Goal: Information Seeking & Learning: Check status

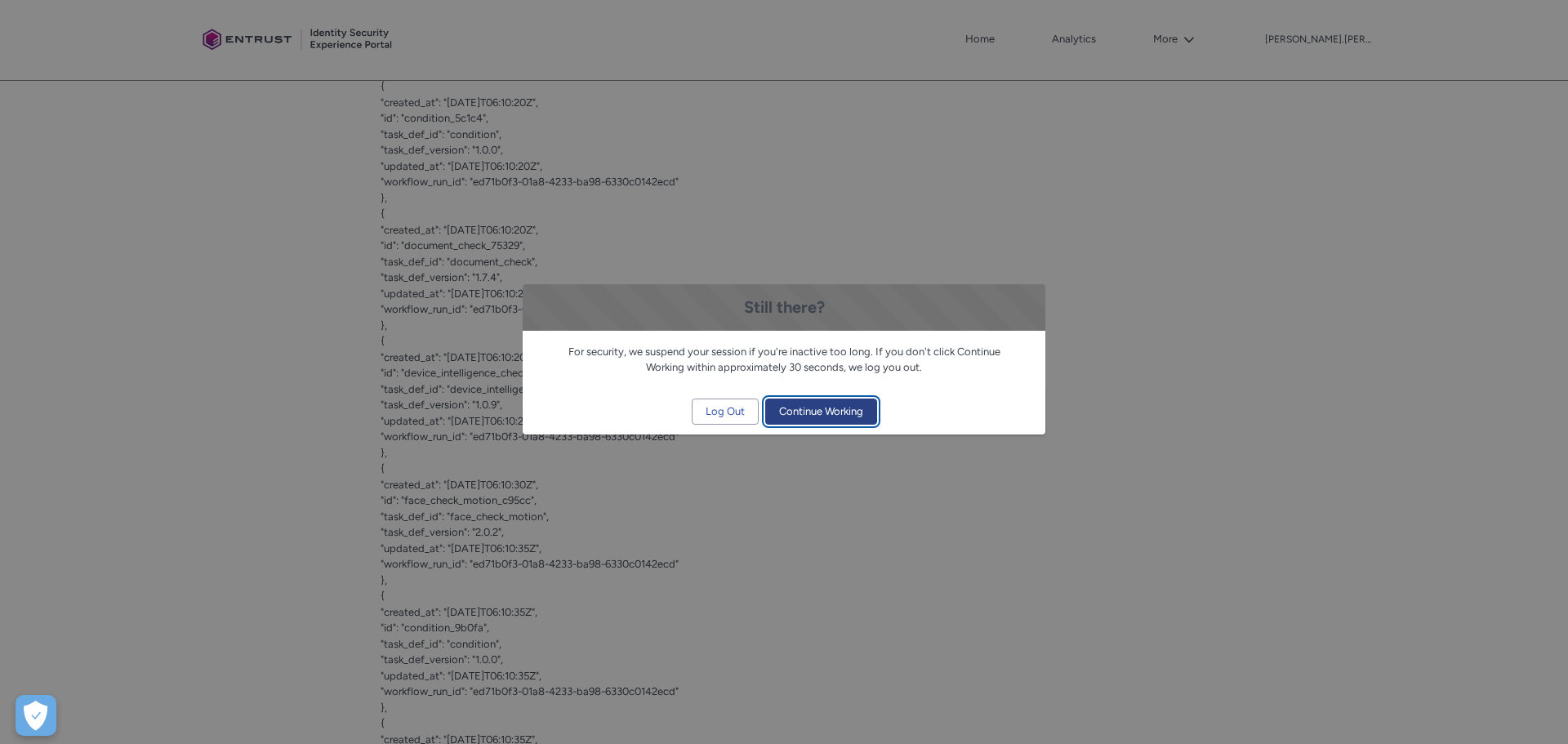
click at [816, 412] on span "Continue Working" at bounding box center [821, 412] width 84 height 25
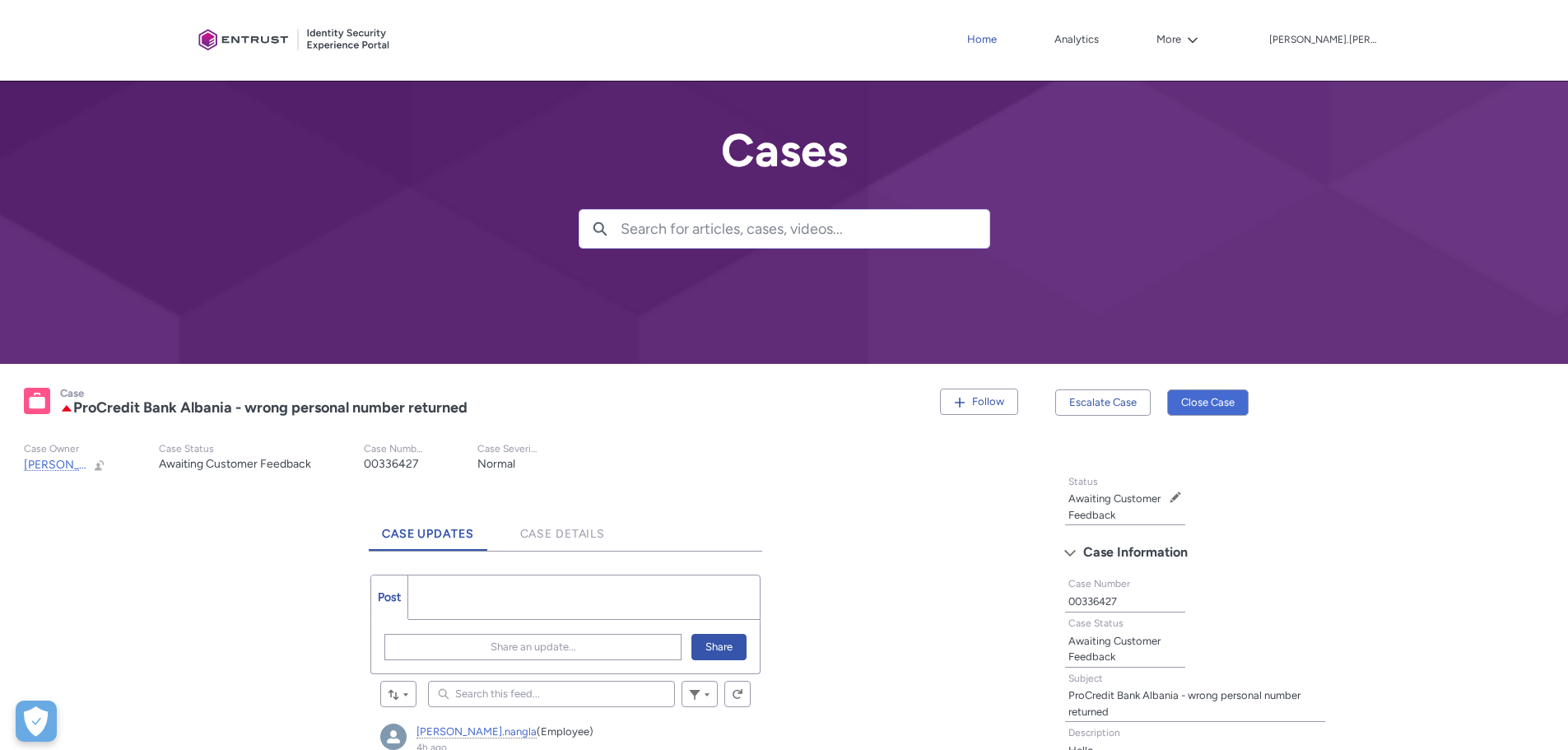
click at [1001, 40] on link "Home" at bounding box center [982, 40] width 38 height 25
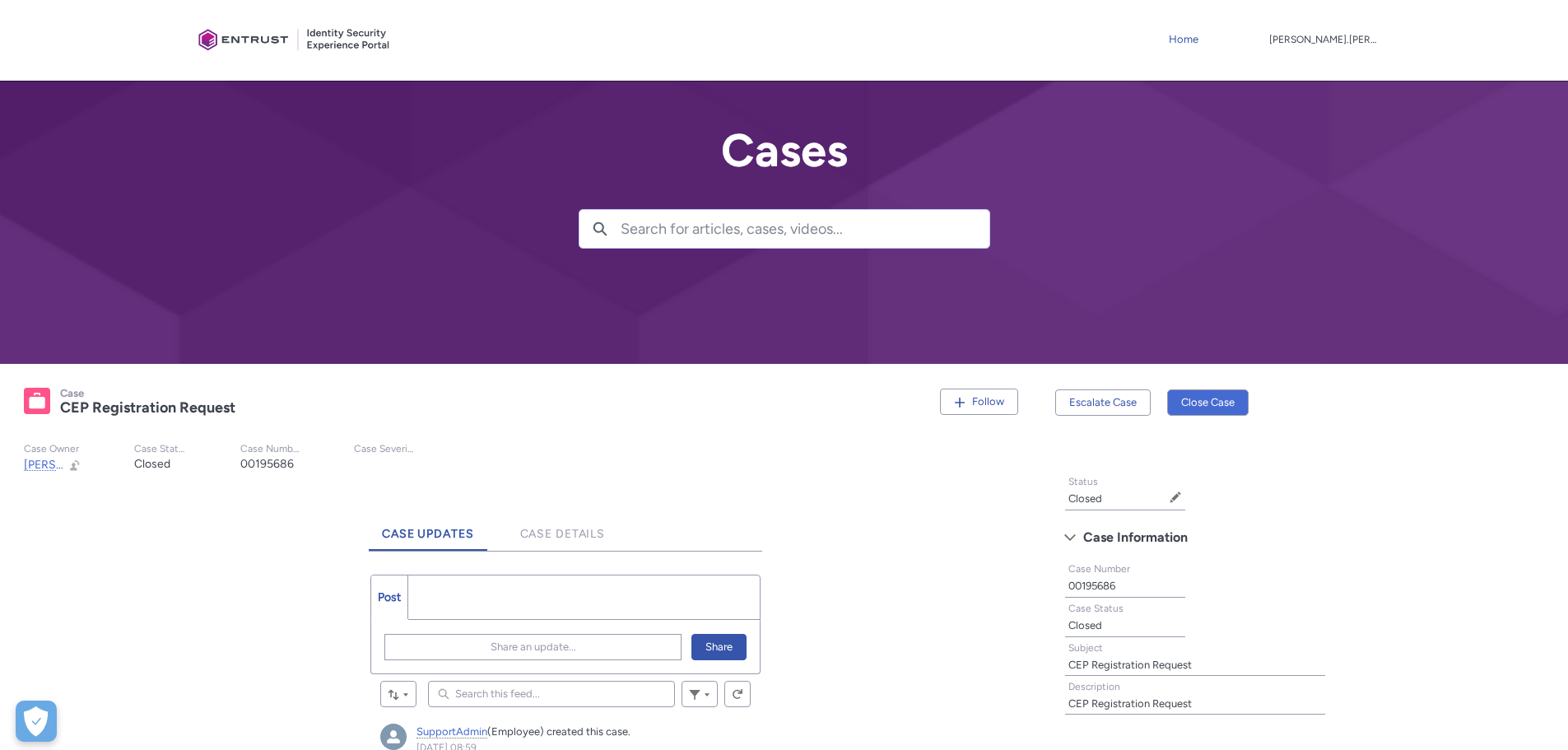
click at [1203, 39] on link "Home" at bounding box center [1183, 40] width 38 height 25
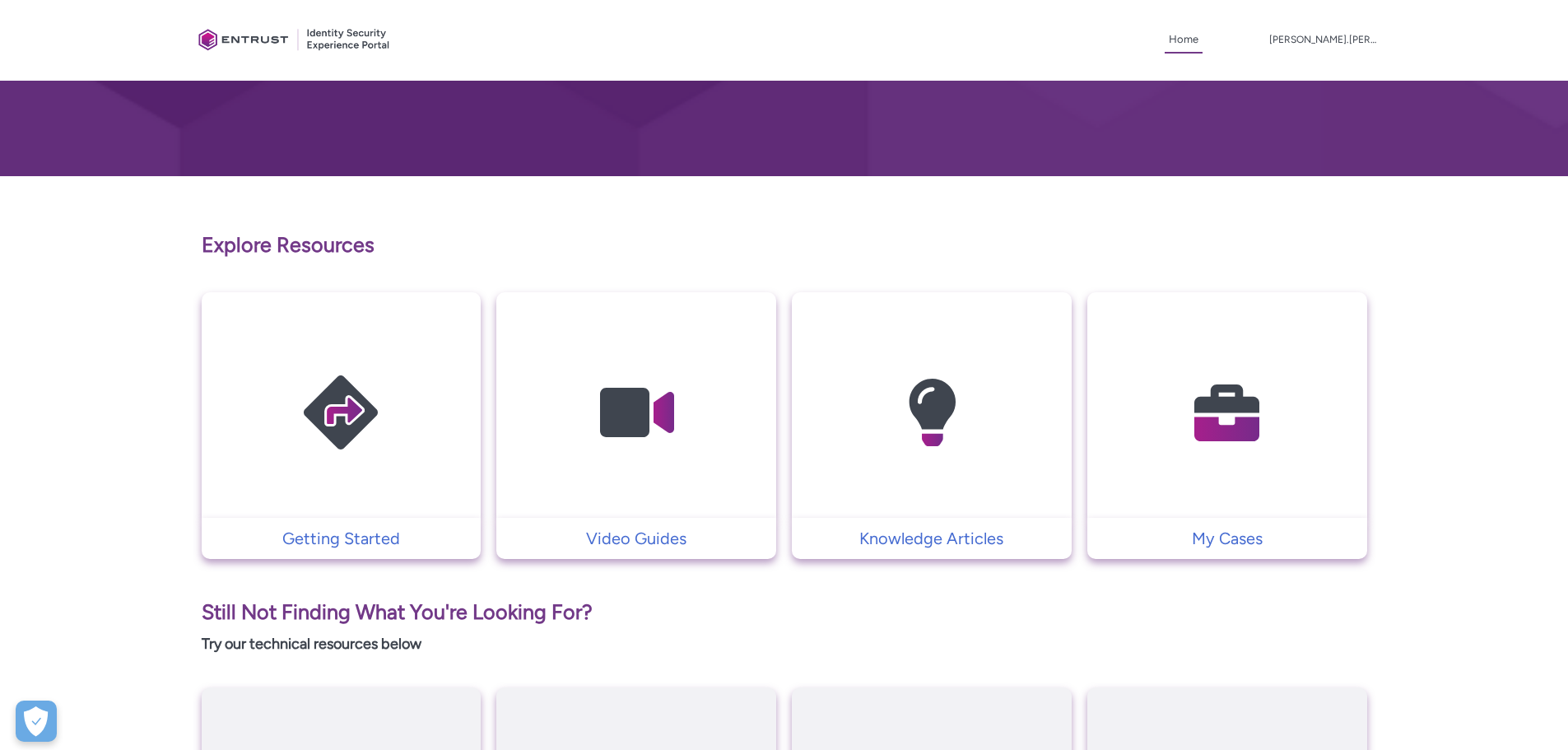
scroll to position [330, 0]
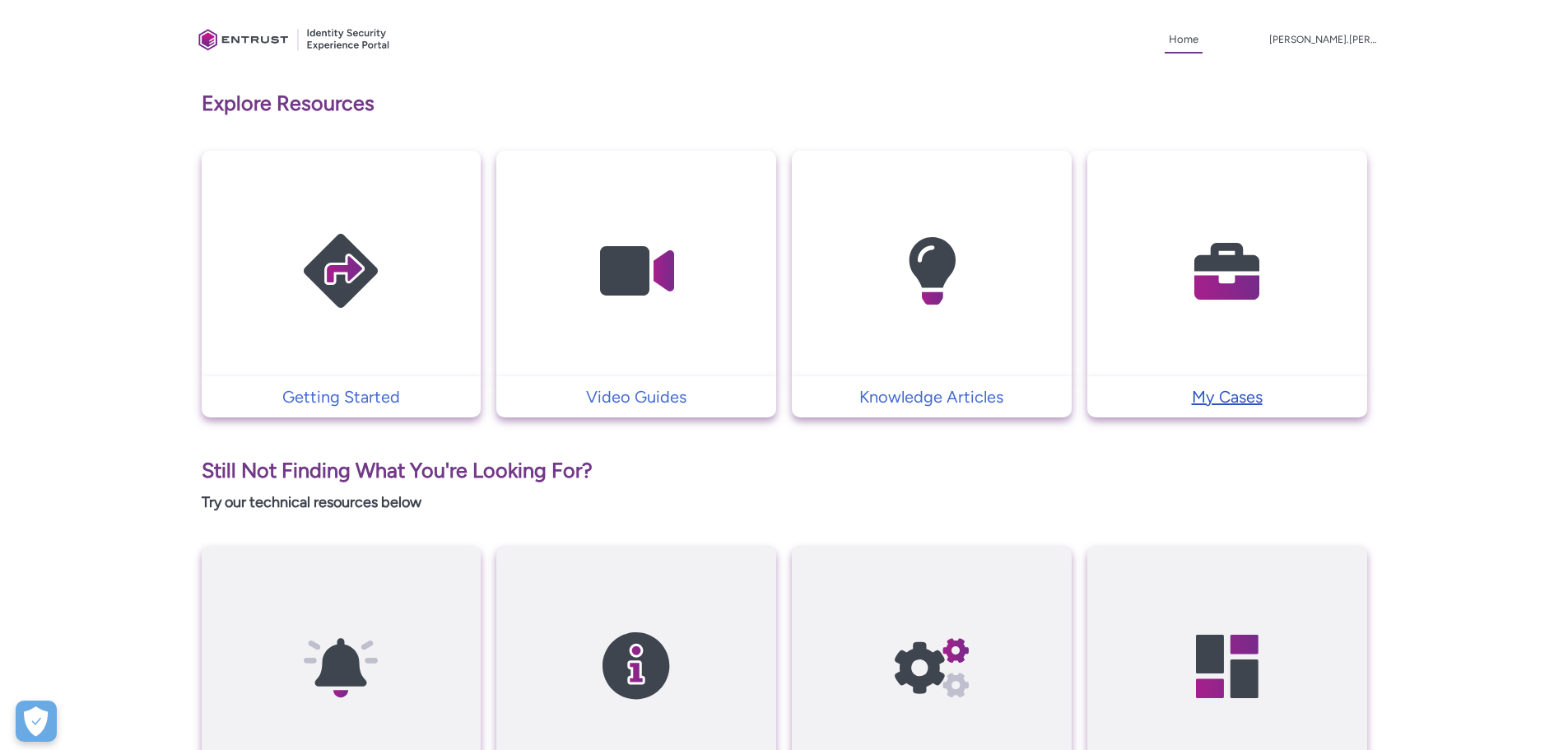
click at [1225, 400] on p "My Cases" at bounding box center [1227, 397] width 264 height 25
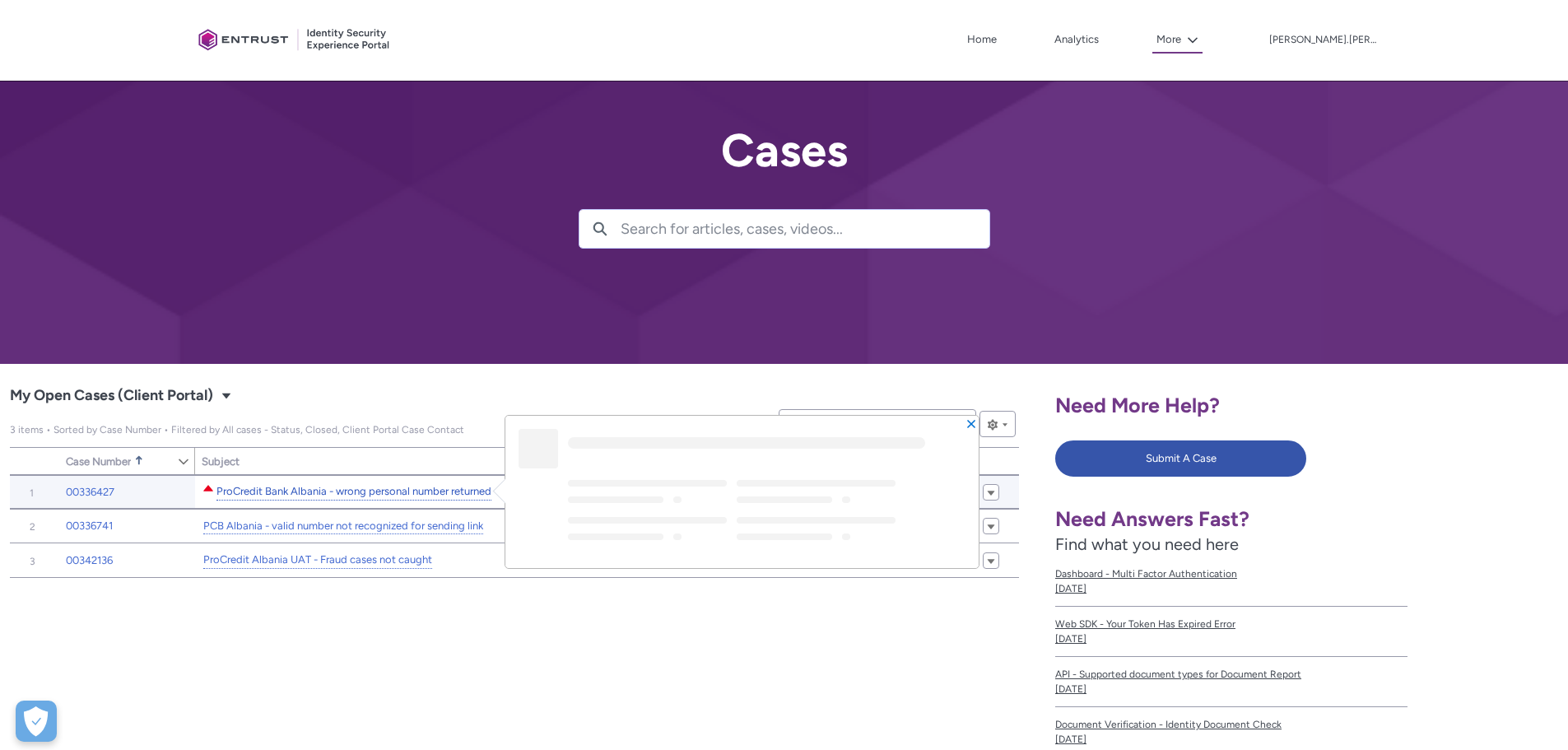
click at [309, 491] on link "ProCredit Bank Albania - wrong personal number returned" at bounding box center [354, 491] width 275 height 17
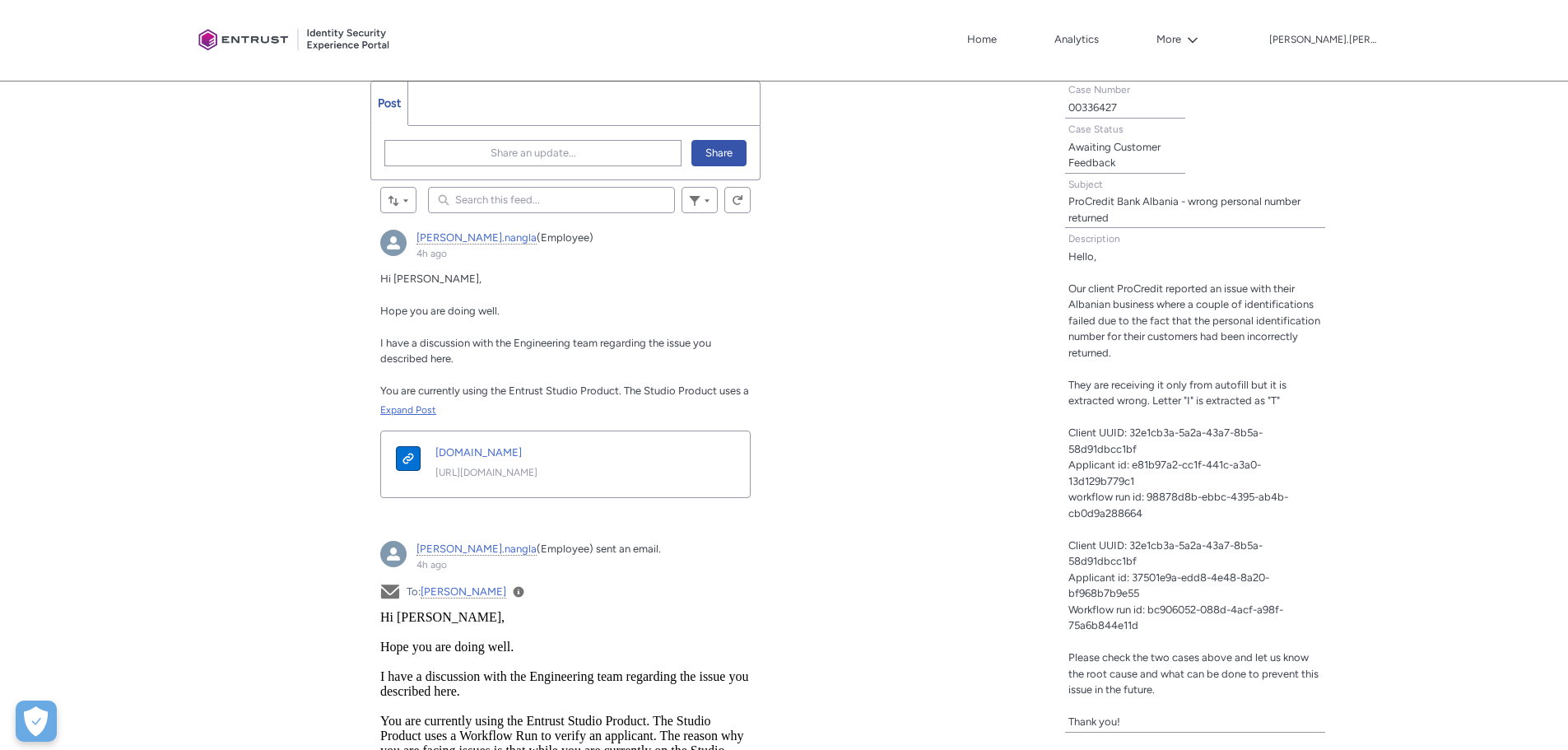
click at [424, 412] on div "Expand Post" at bounding box center [565, 410] width 370 height 15
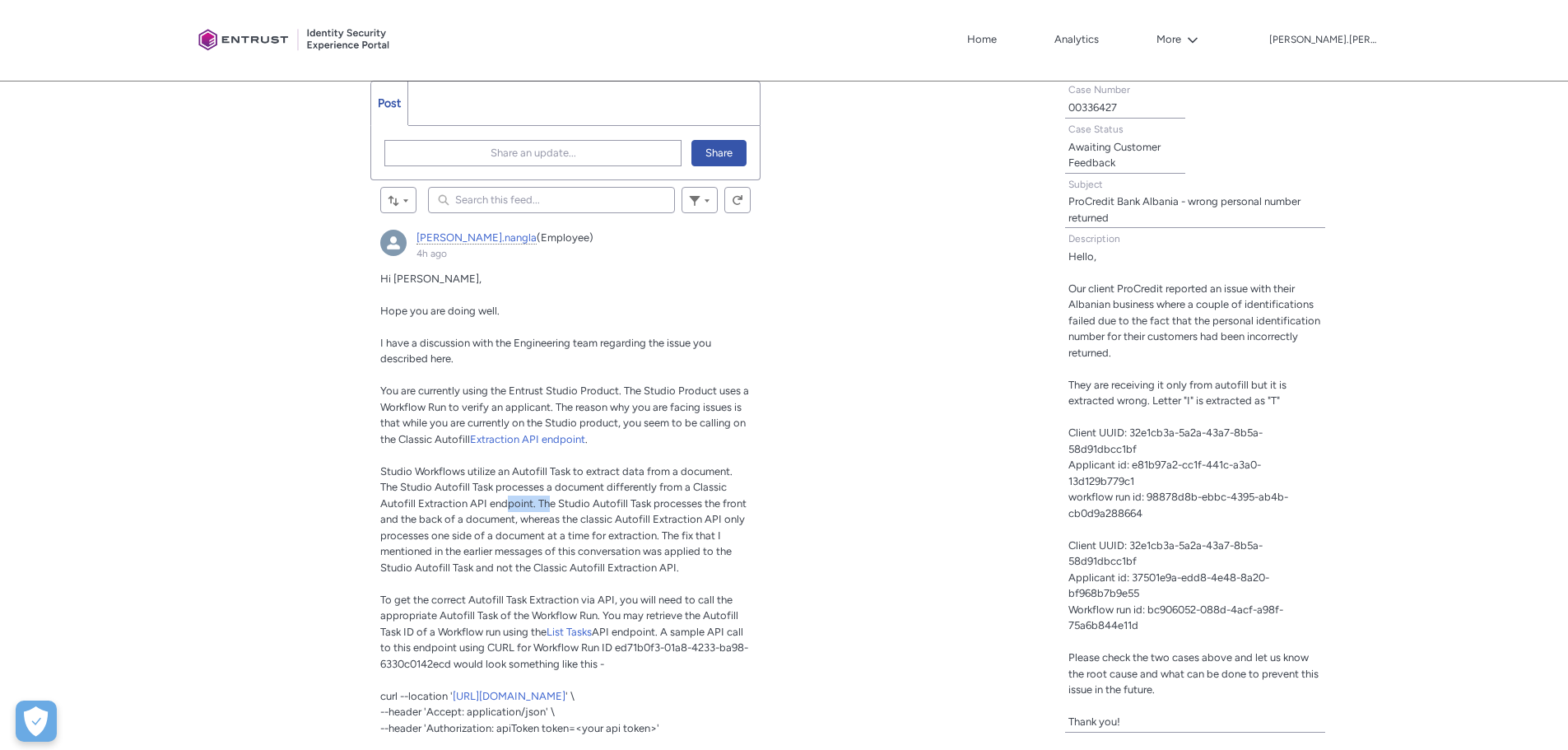
drag, startPoint x: 505, startPoint y: 506, endPoint x: 545, endPoint y: 506, distance: 40.0
click at [545, 506] on span "Studio Workflows utilize an Autofill Task to extract data from a document. The …" at bounding box center [563, 520] width 366 height 108
click at [523, 499] on span "Studio Workflows utilize an Autofill Task to extract data from a document. The …" at bounding box center [563, 520] width 366 height 108
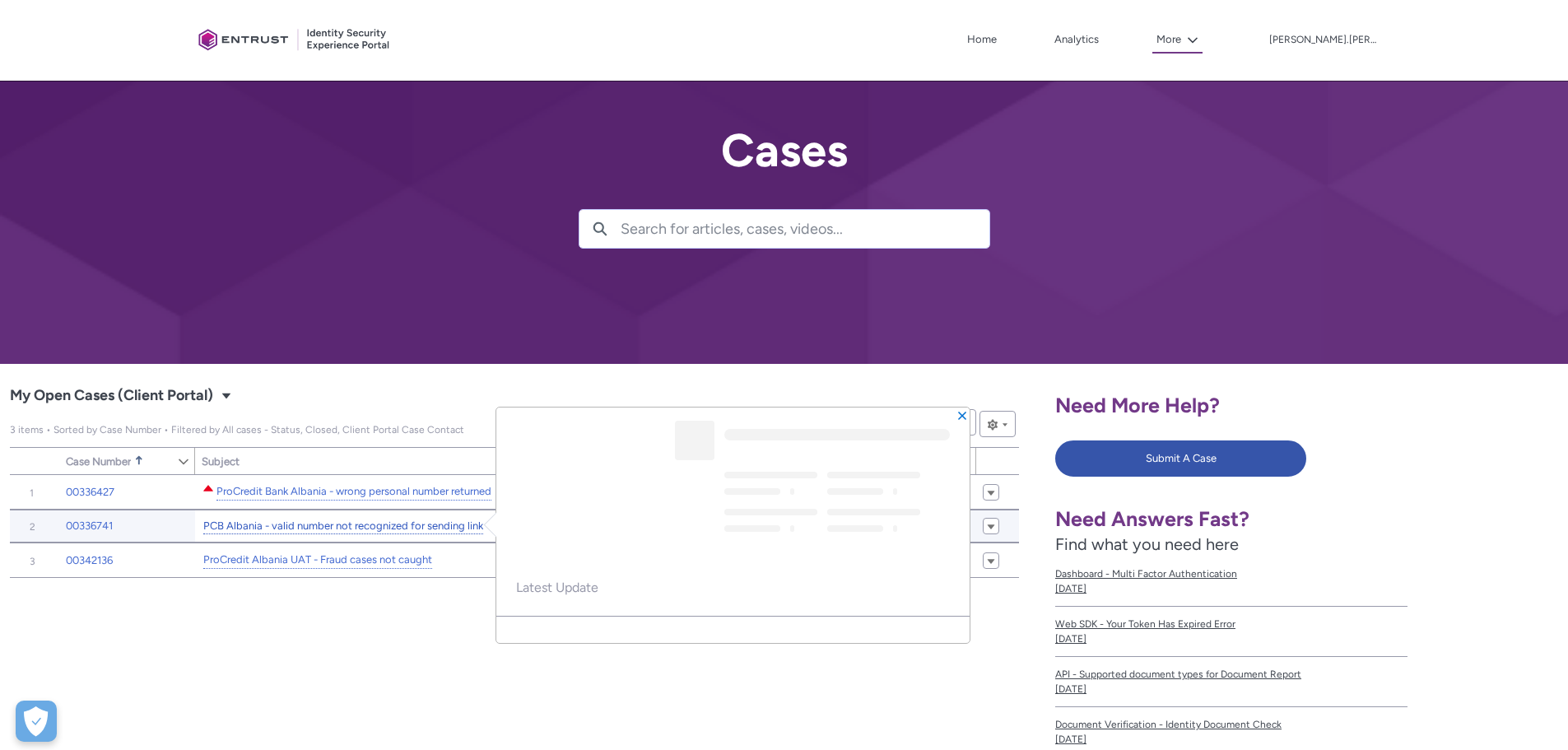
click at [303, 523] on link "PCB Albania - valid number not recognized for sending link" at bounding box center [343, 526] width 280 height 17
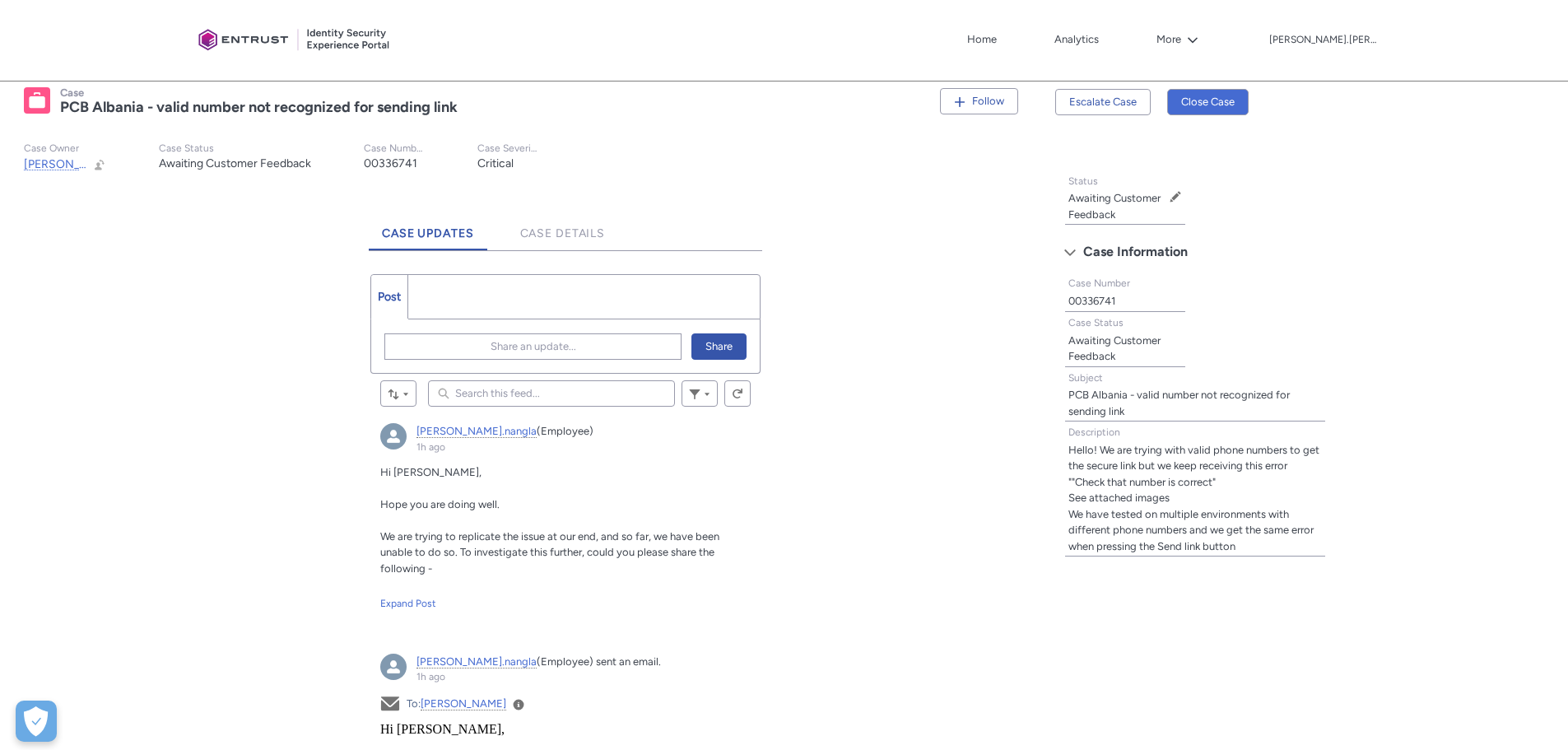
scroll to position [330, 0]
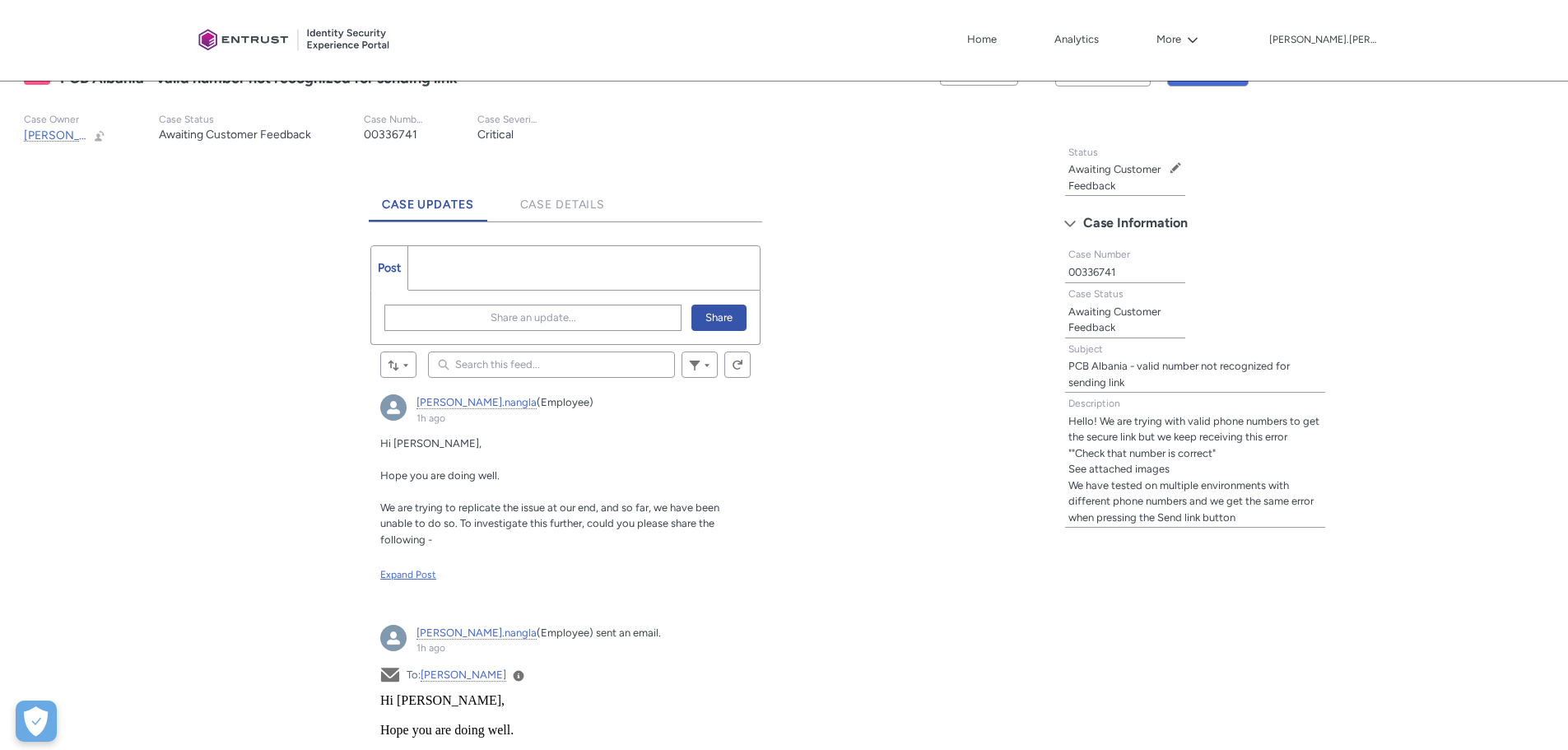
click at [413, 567] on div "Expand Post" at bounding box center [565, 574] width 370 height 15
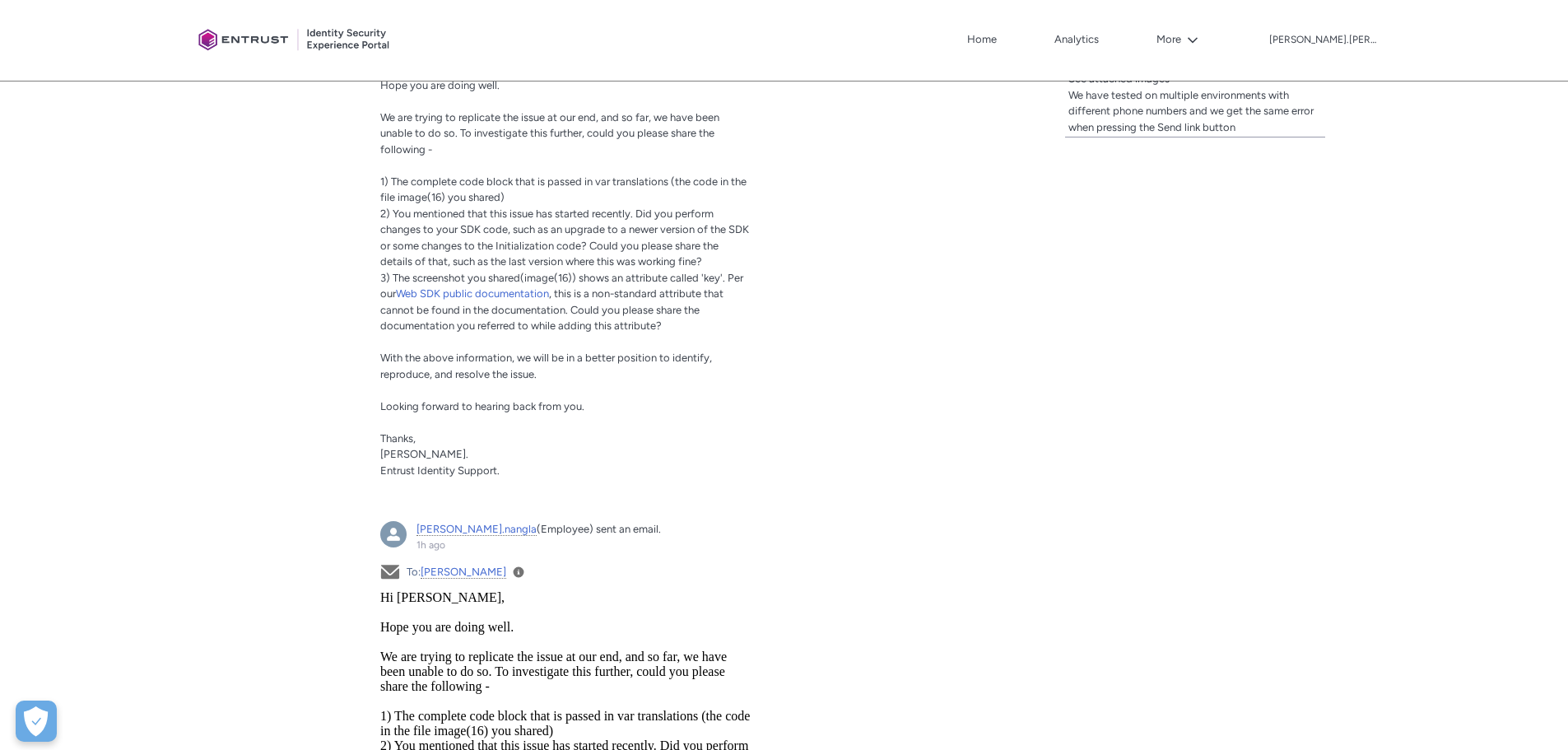
scroll to position [577, 0]
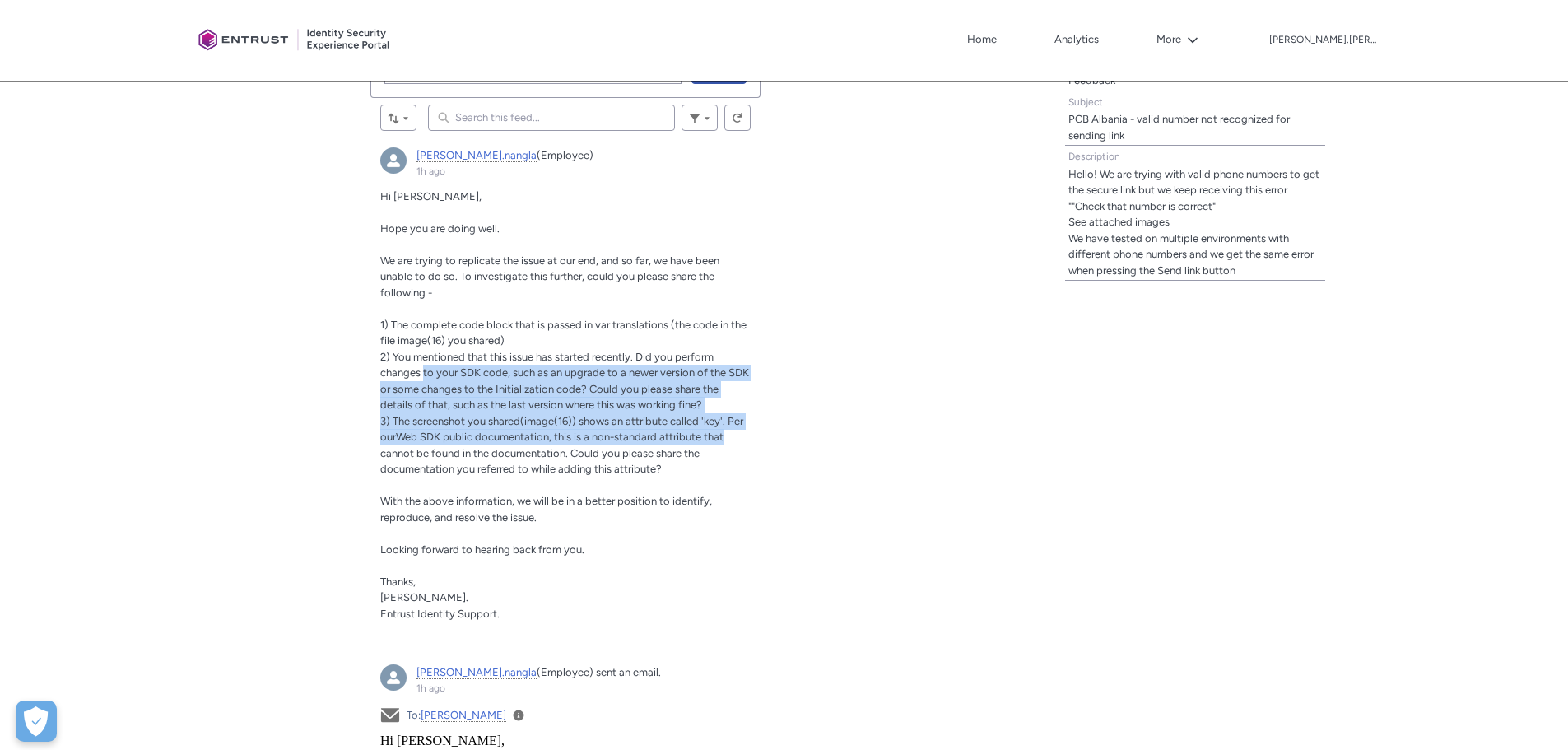
drag, startPoint x: 423, startPoint y: 372, endPoint x: 724, endPoint y: 433, distance: 307.1
click at [724, 433] on div "Hi [PERSON_NAME], Hope you are doing well. We are trying to replicate the issue…" at bounding box center [565, 405] width 370 height 434
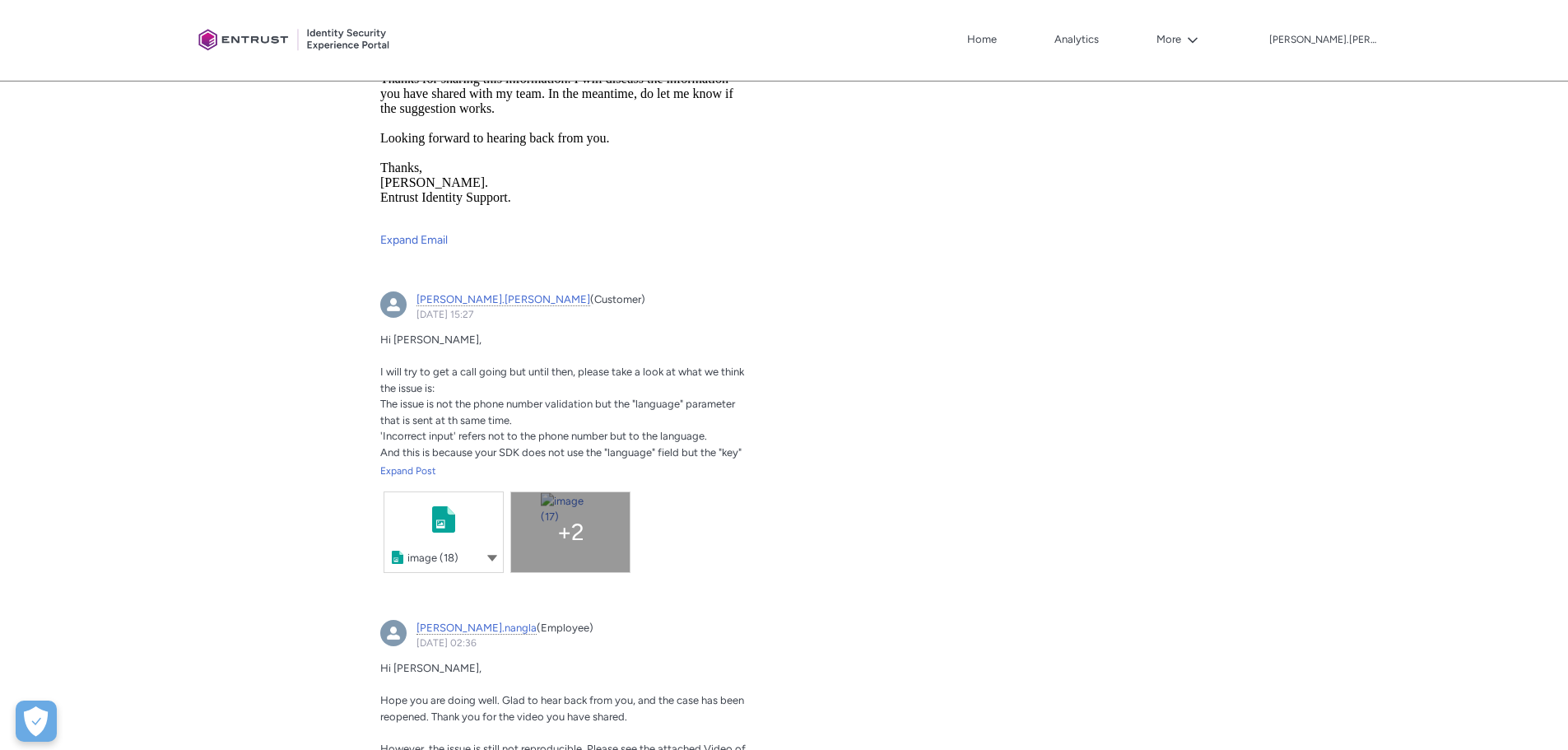
scroll to position [2305, 0]
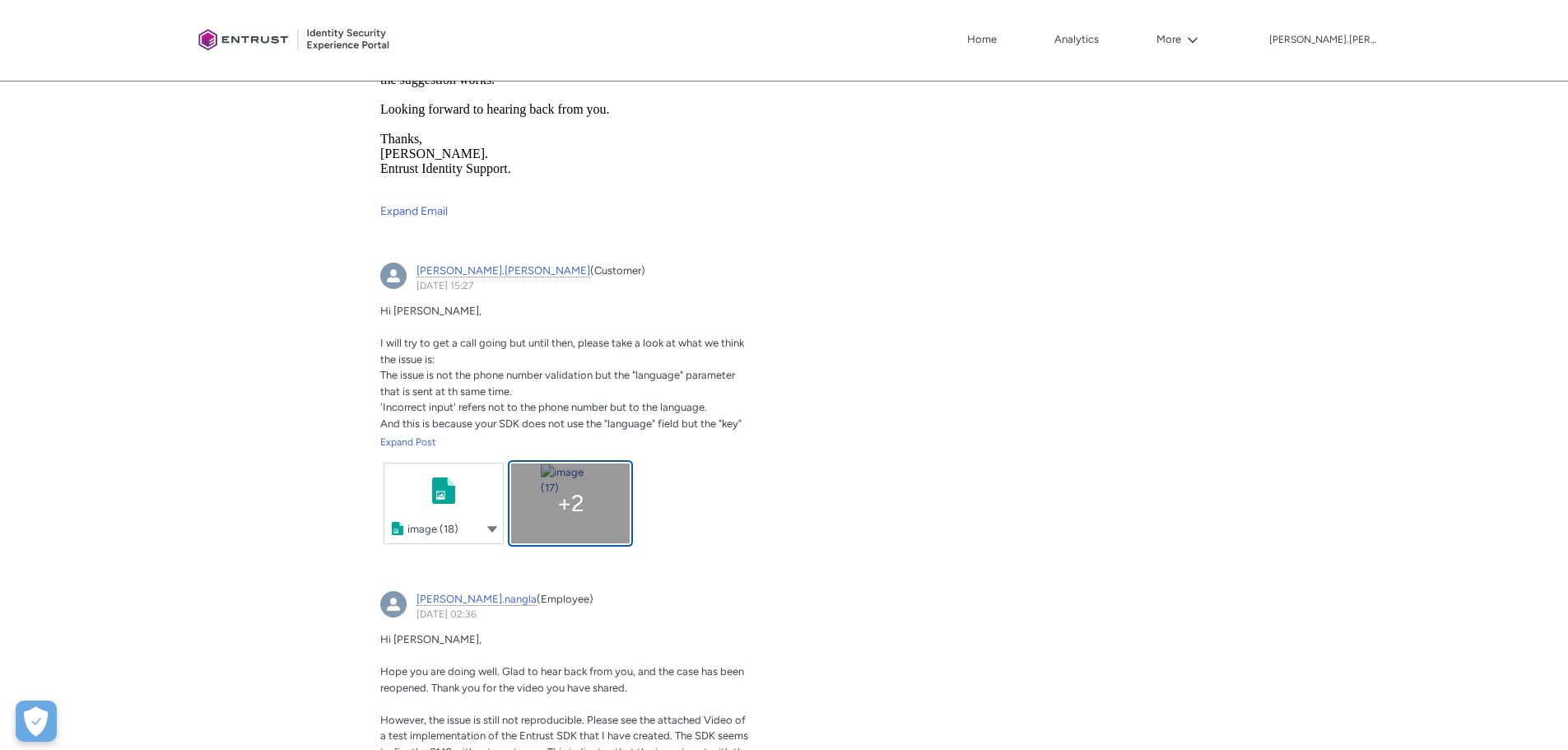
click at [544, 514] on link "+ 2" at bounding box center [569, 504] width 118 height 80
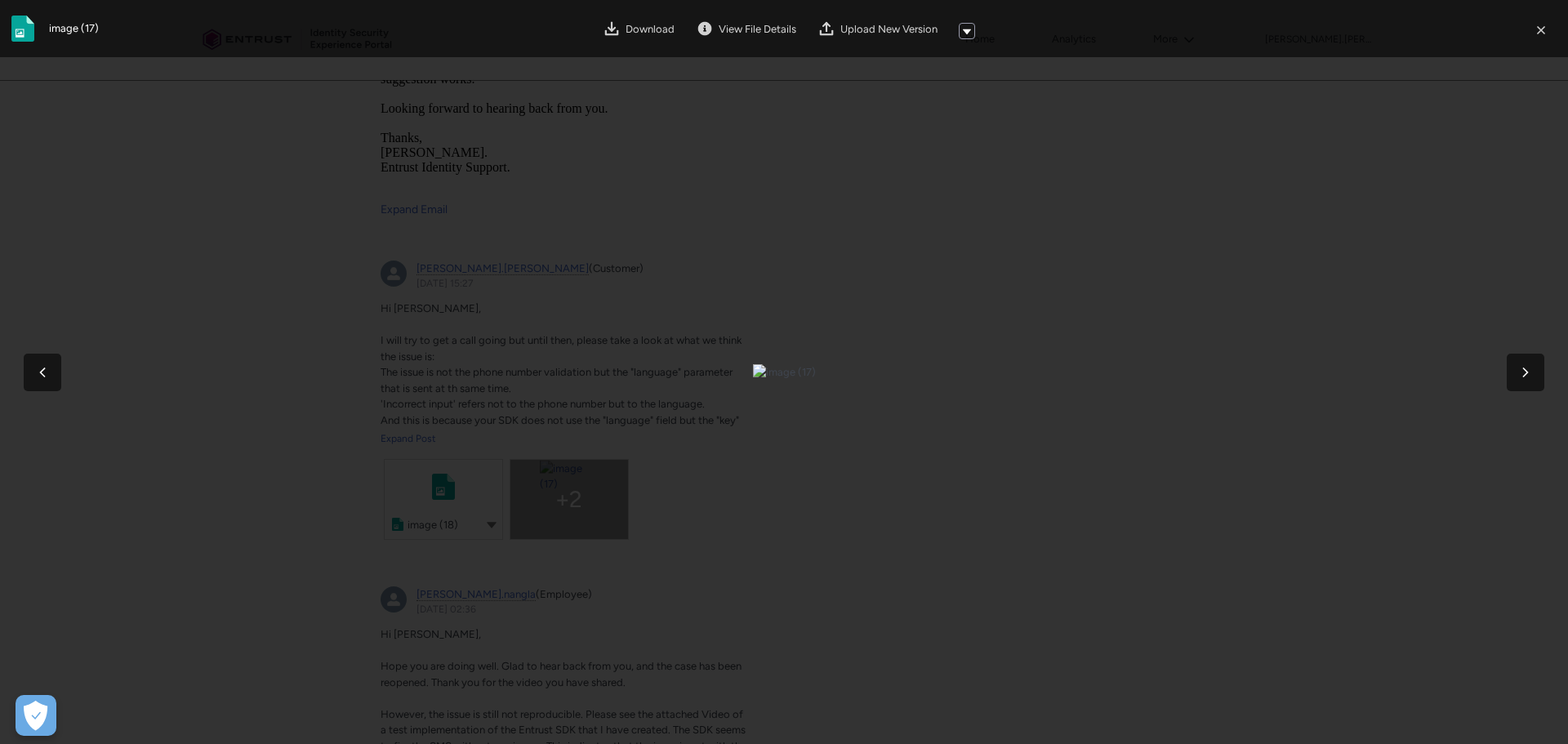
click at [1393, 135] on div at bounding box center [784, 372] width 1568 height 744
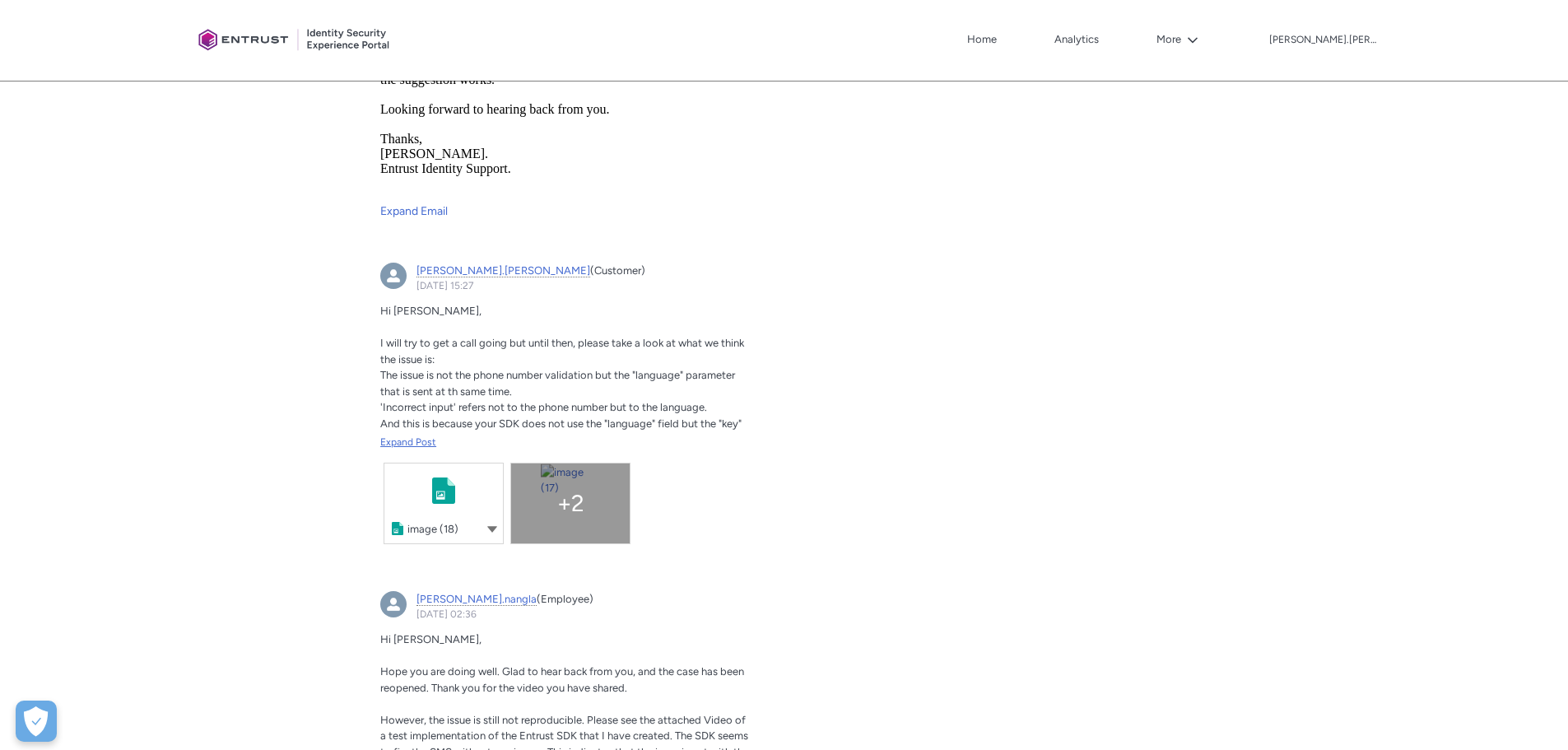
click at [400, 442] on div "Expand Post" at bounding box center [565, 442] width 370 height 15
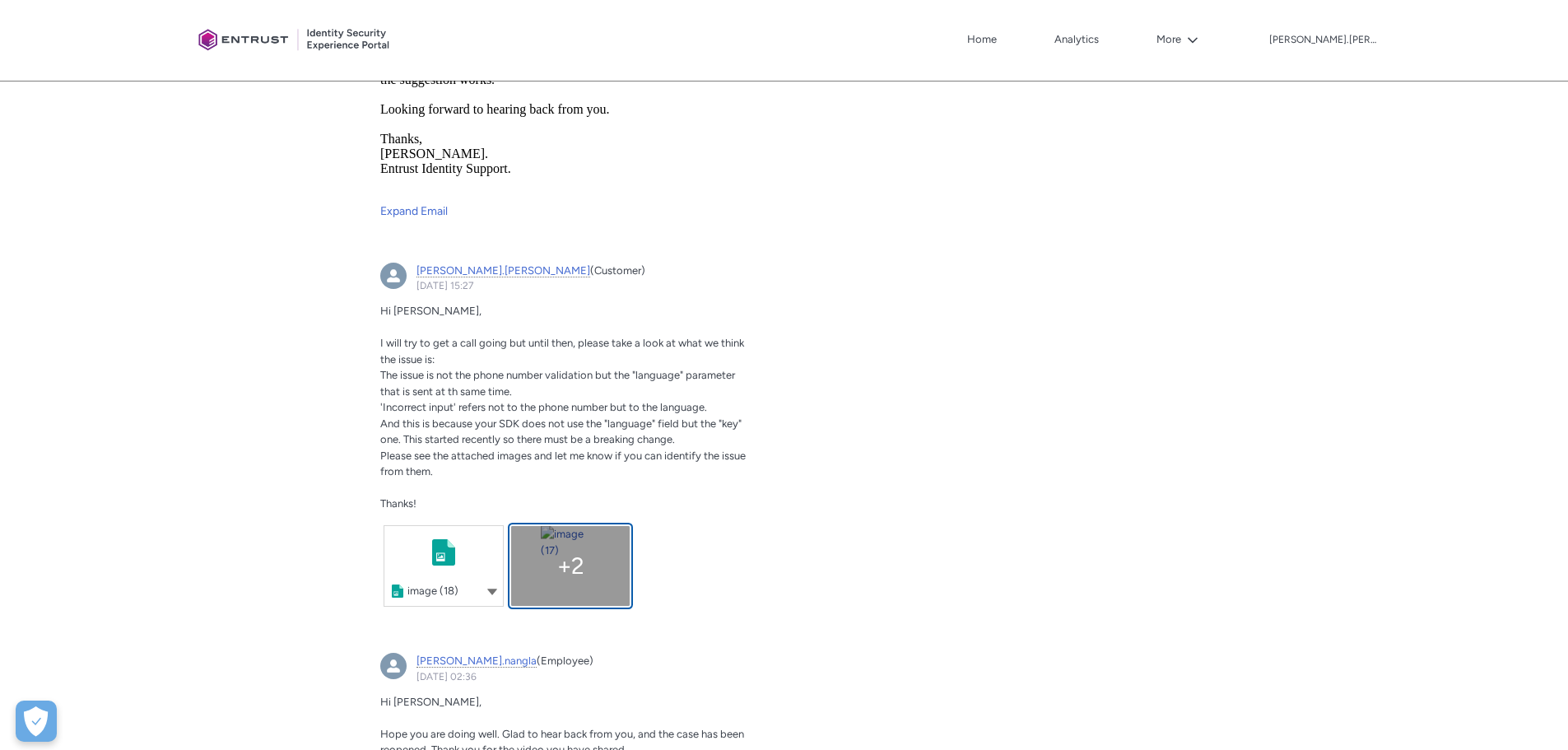
click at [542, 541] on link "+ 2" at bounding box center [569, 566] width 118 height 80
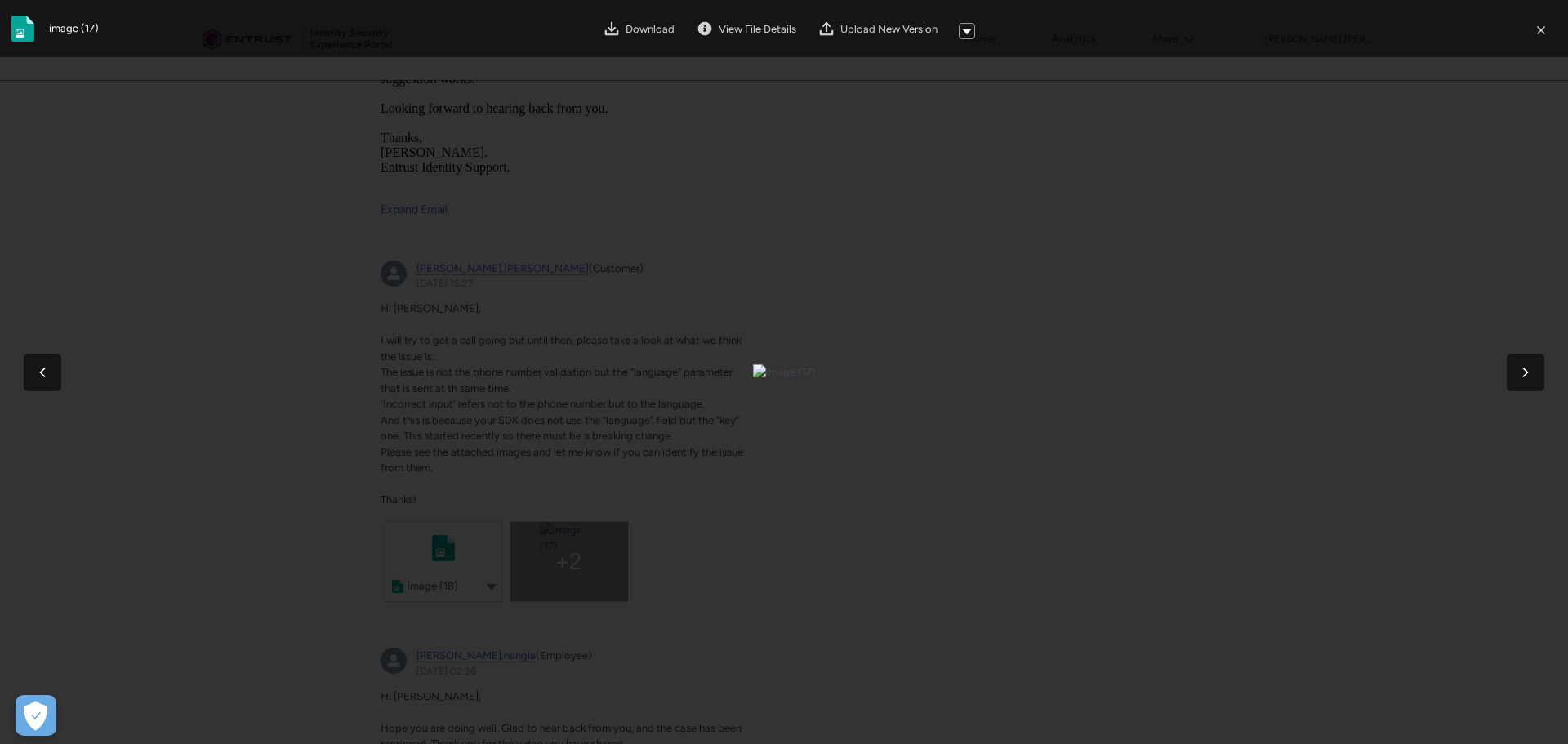
click at [1274, 336] on div at bounding box center [784, 372] width 1568 height 744
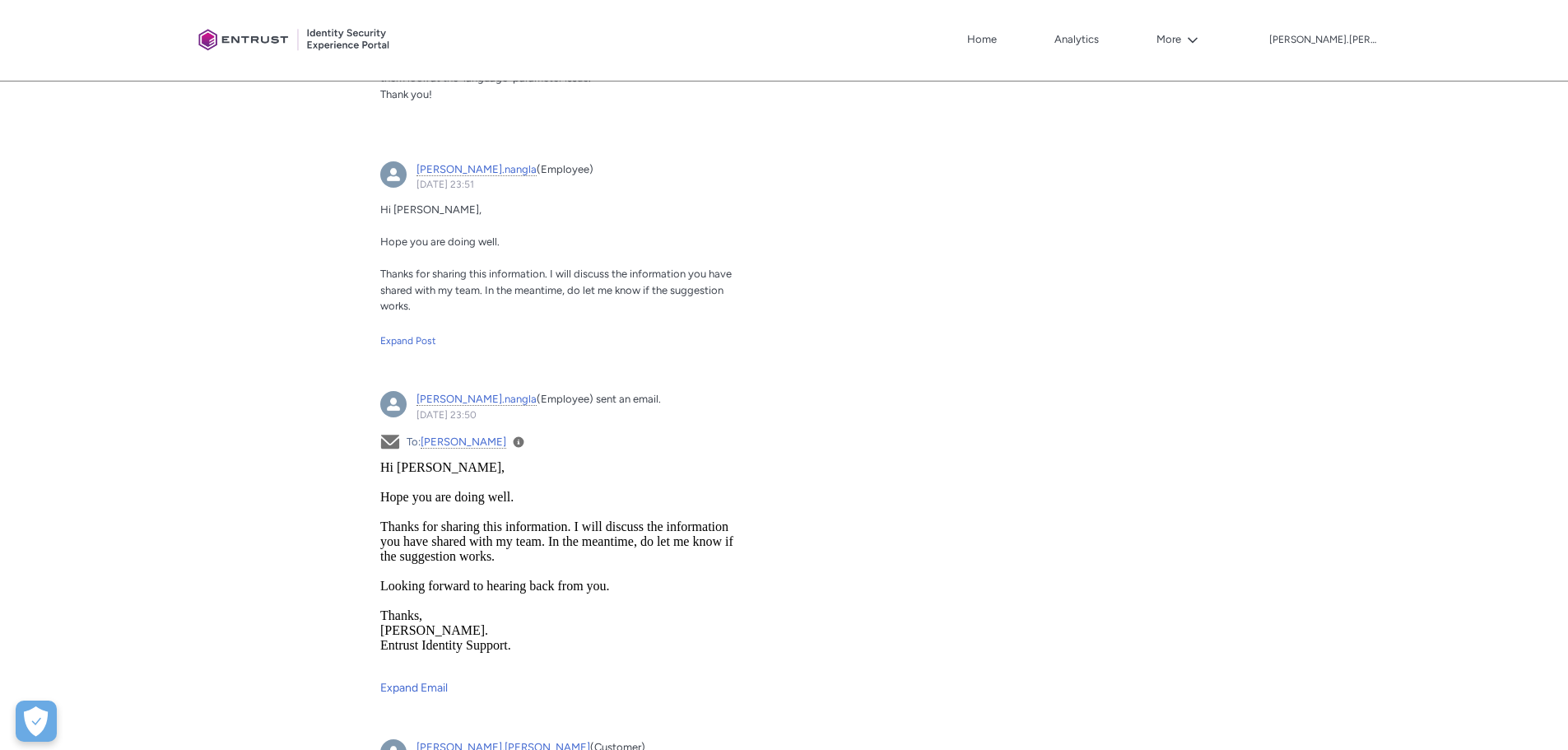
scroll to position [1812, 0]
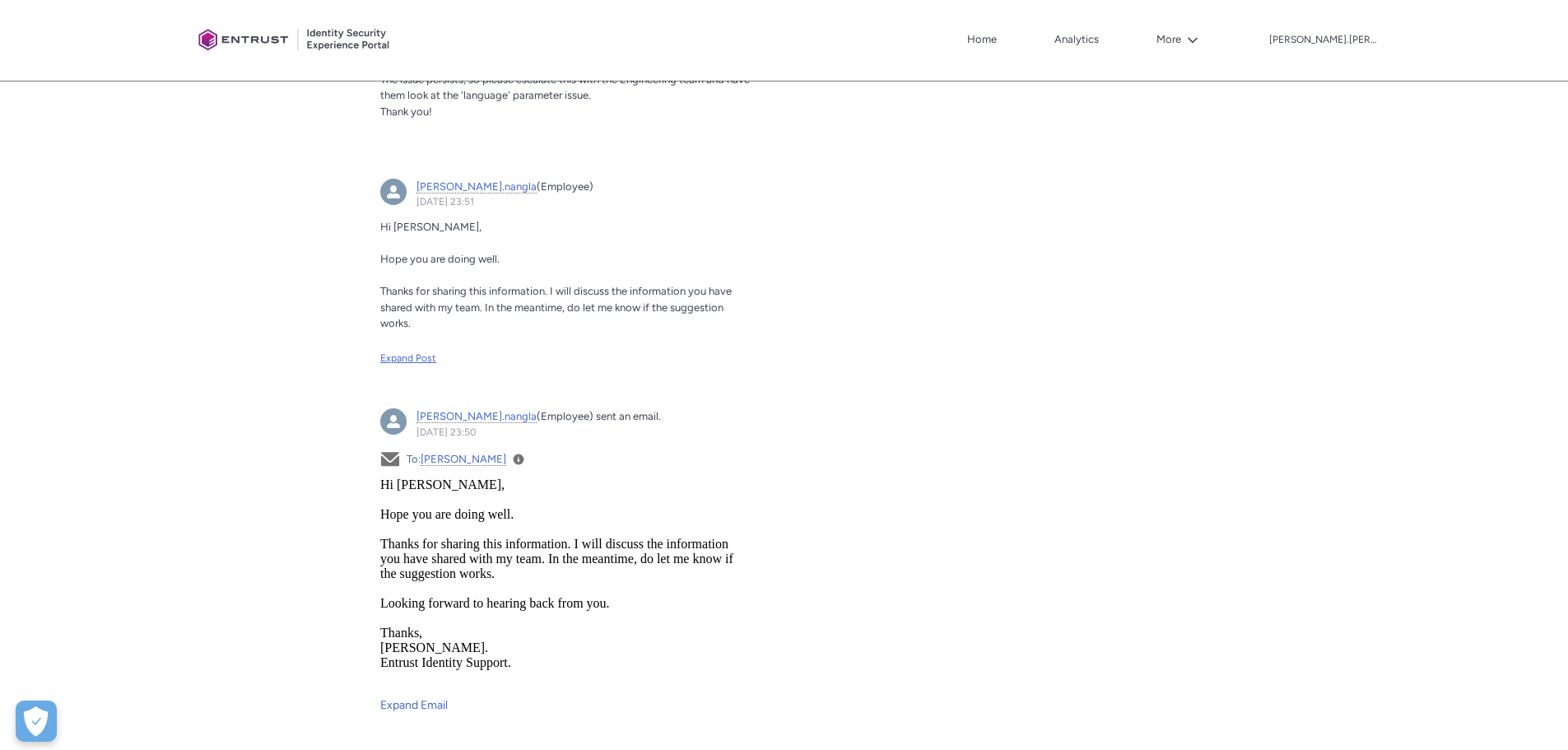
click at [412, 358] on div "Expand Post" at bounding box center [565, 358] width 370 height 15
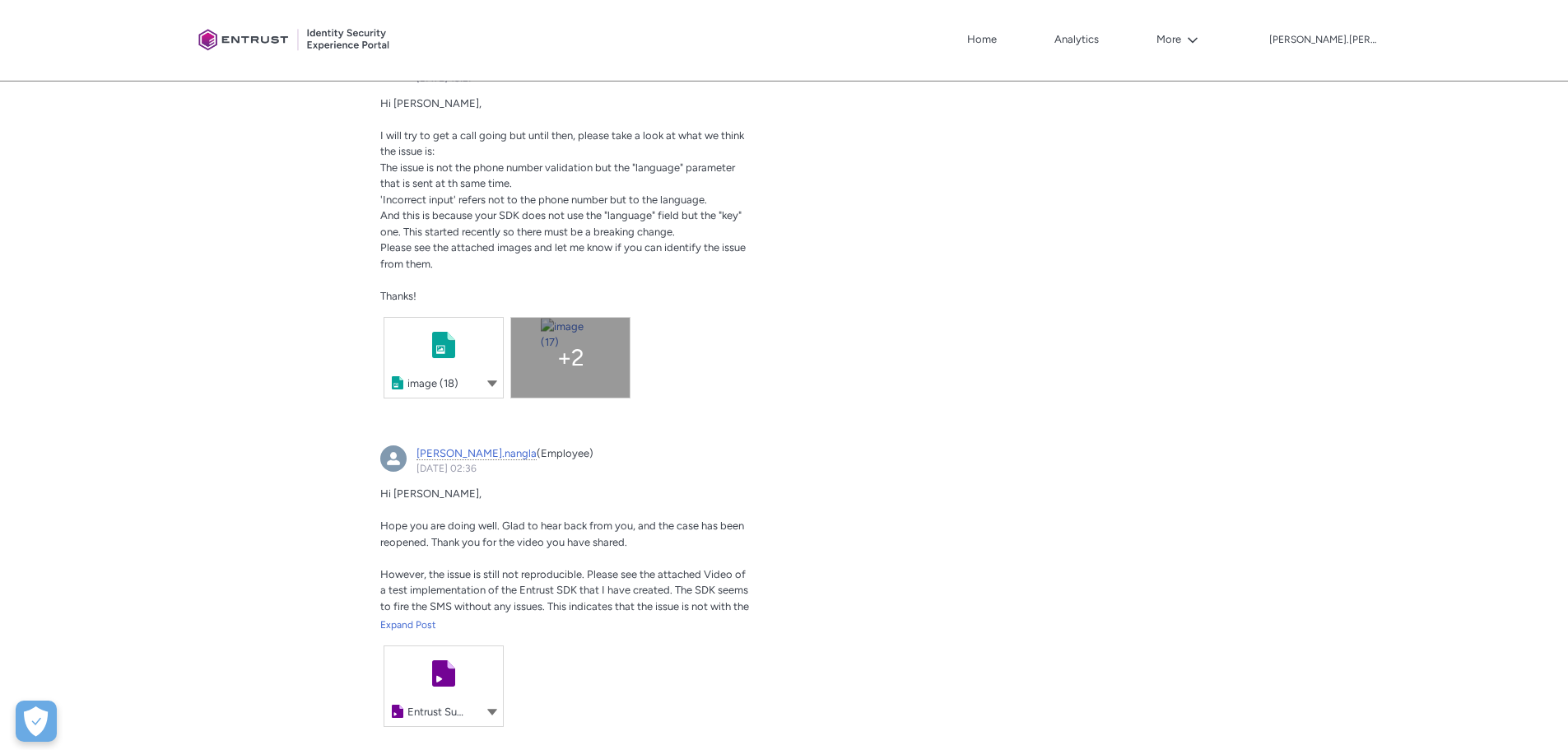
scroll to position [2552, 0]
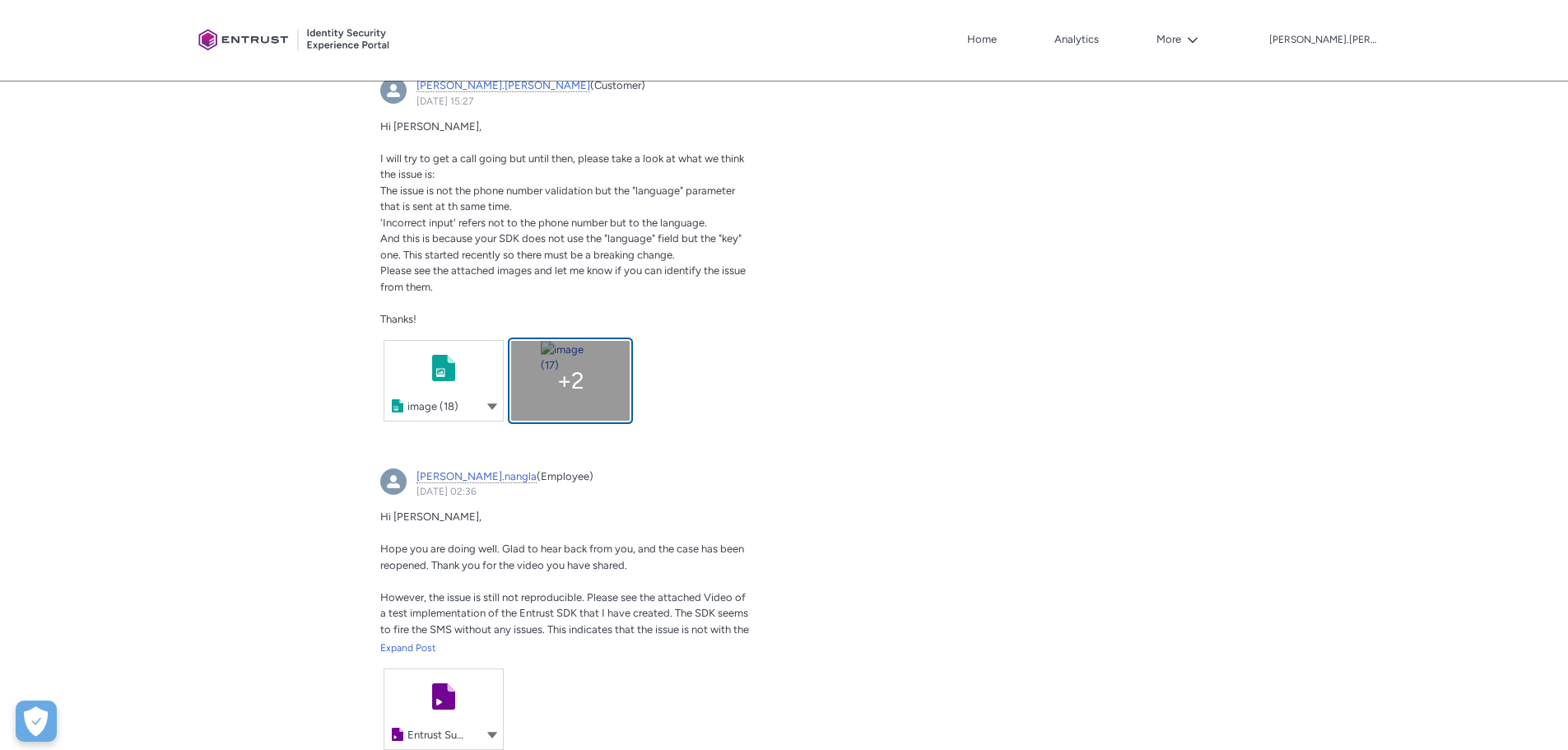
click at [559, 369] on link "+ 2" at bounding box center [569, 381] width 118 height 80
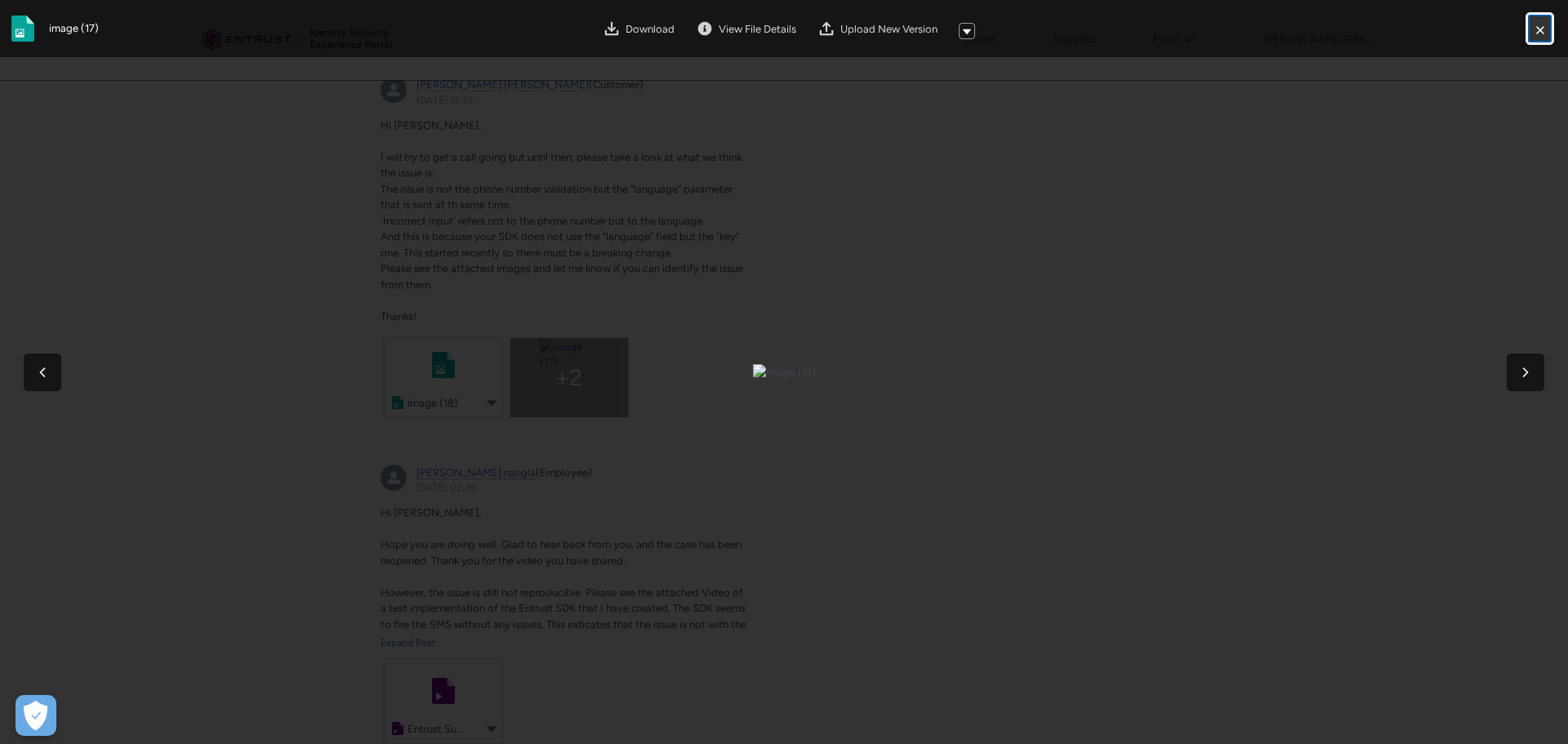
click at [1540, 28] on button "Close" at bounding box center [1540, 28] width 28 height 33
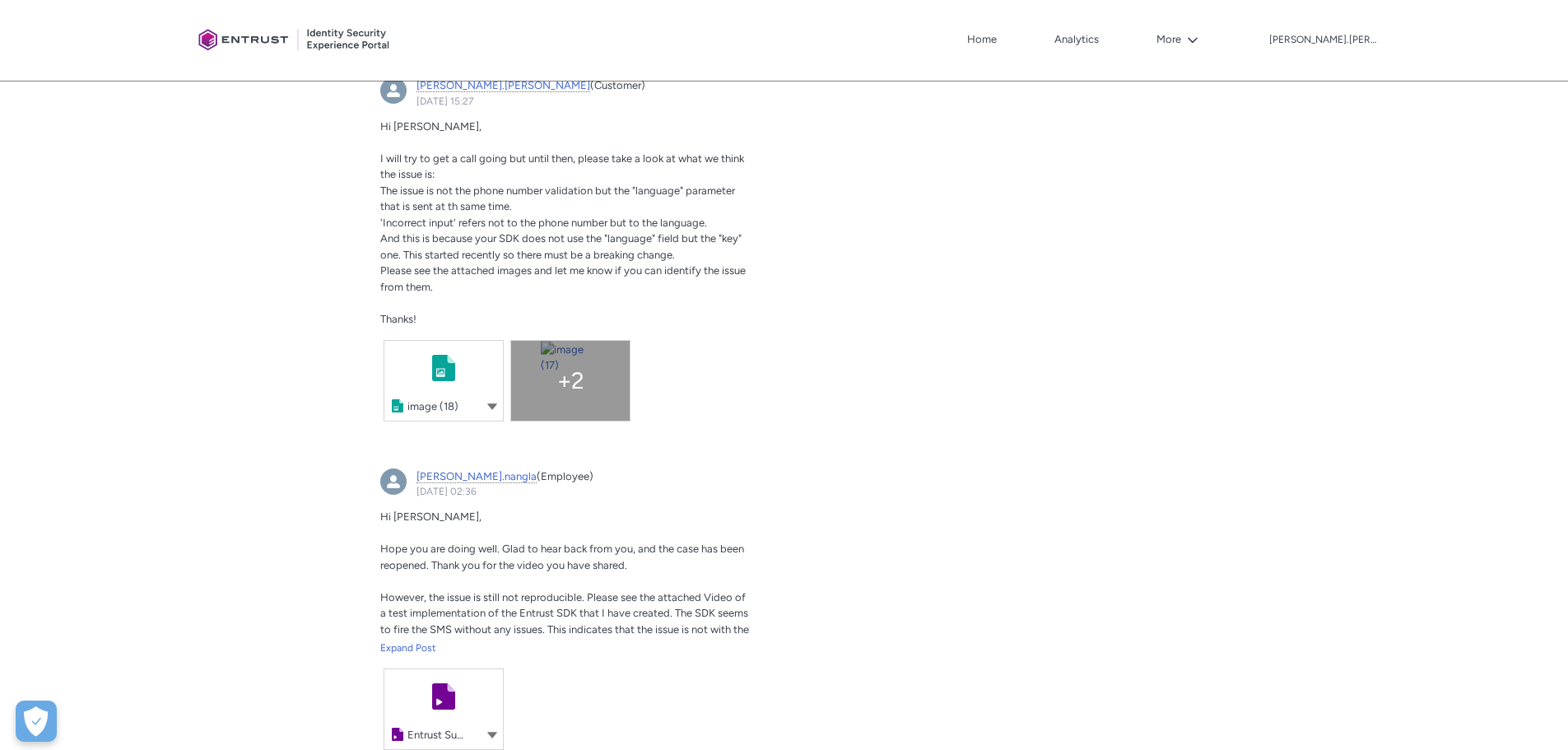
click at [494, 406] on icon "alexandru.tudor, 28 August 2025 at 15:27" at bounding box center [492, 406] width 10 height 5
click at [580, 379] on link "+ 2" at bounding box center [569, 381] width 118 height 80
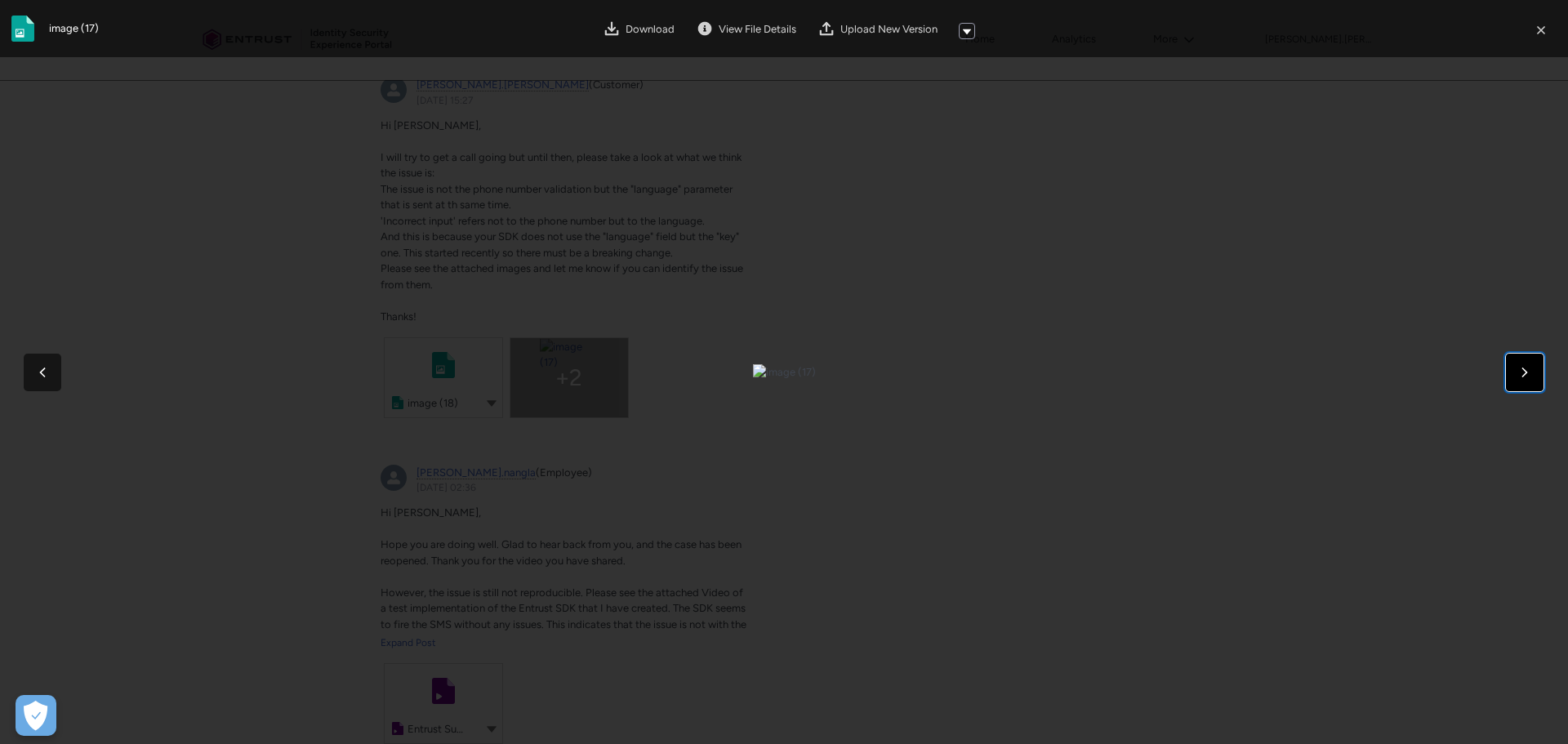
click at [1527, 382] on button "Next file" at bounding box center [1525, 372] width 39 height 39
click at [1387, 256] on div at bounding box center [784, 372] width 1568 height 744
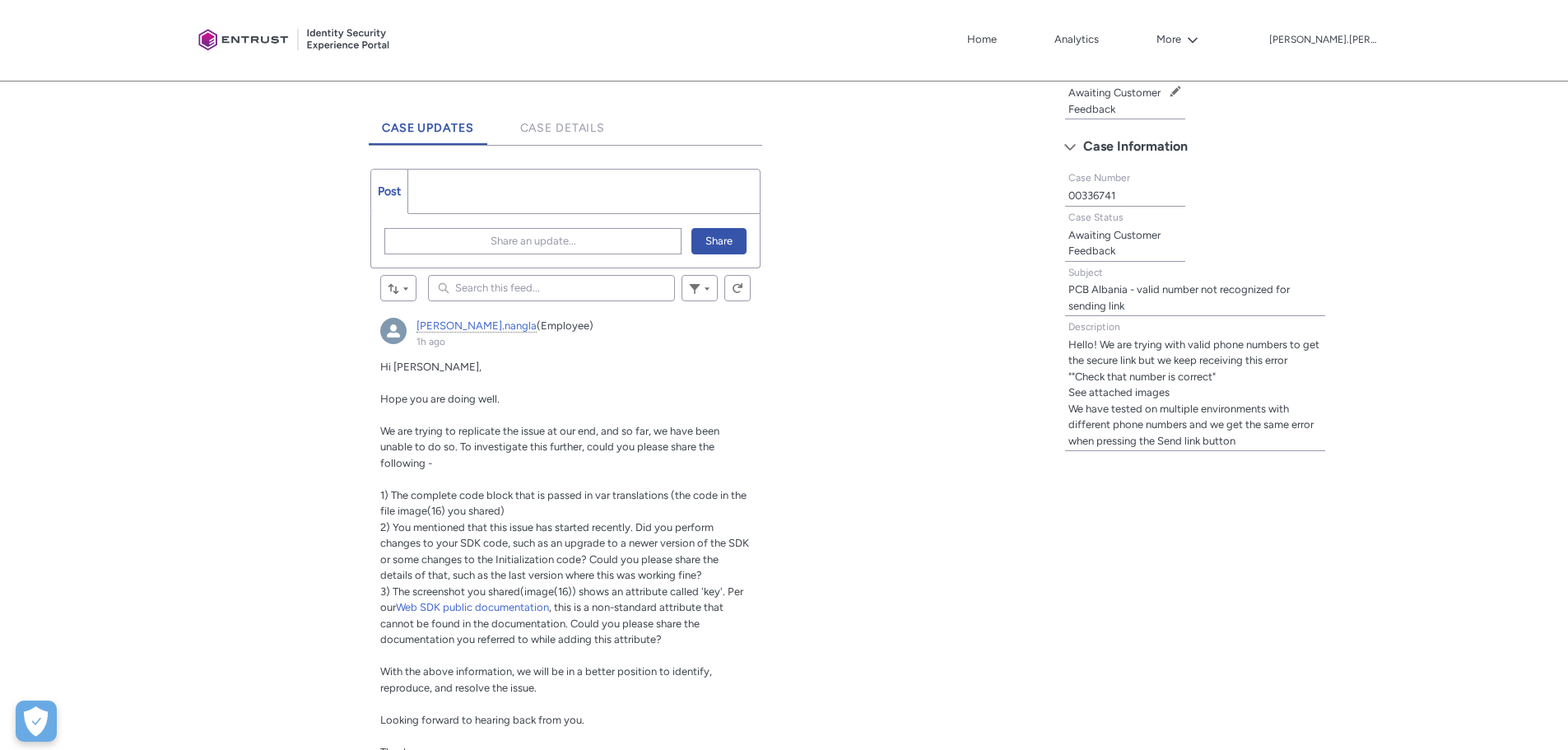
scroll to position [494, 0]
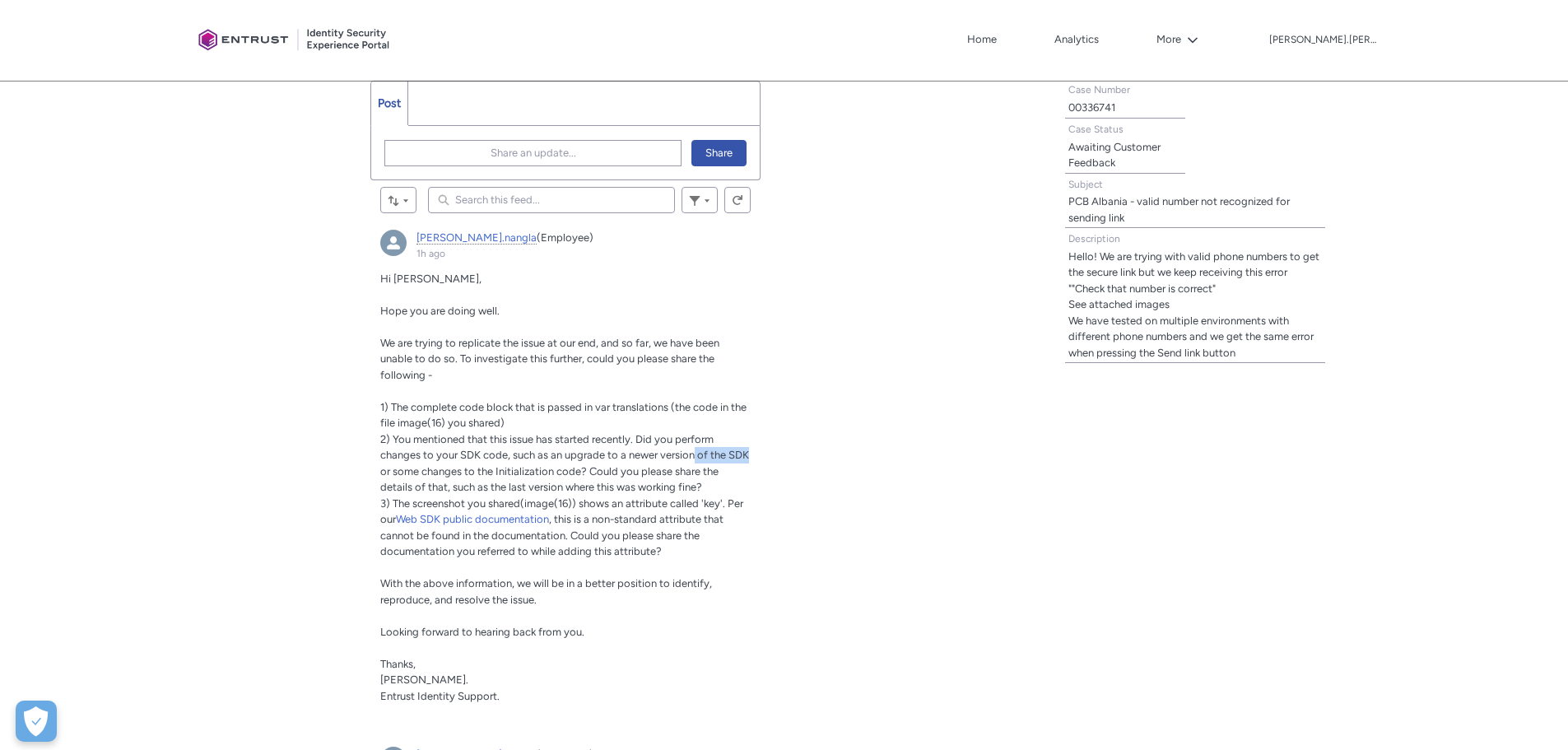
drag, startPoint x: 695, startPoint y: 454, endPoint x: 751, endPoint y: 459, distance: 56.2
click at [751, 459] on article "[PERSON_NAME].nangla (Employee) 1h ago Actions for this Feed Item Hi [PERSON_NA…" at bounding box center [565, 473] width 390 height 507
drag, startPoint x: 580, startPoint y: 468, endPoint x: 426, endPoint y: 450, distance: 155.0
click at [426, 450] on span "2) You mentioned that this issue has started recently. Did you perform changes …" at bounding box center [564, 463] width 369 height 61
drag, startPoint x: 456, startPoint y: 487, endPoint x: 694, endPoint y: 487, distance: 238.0
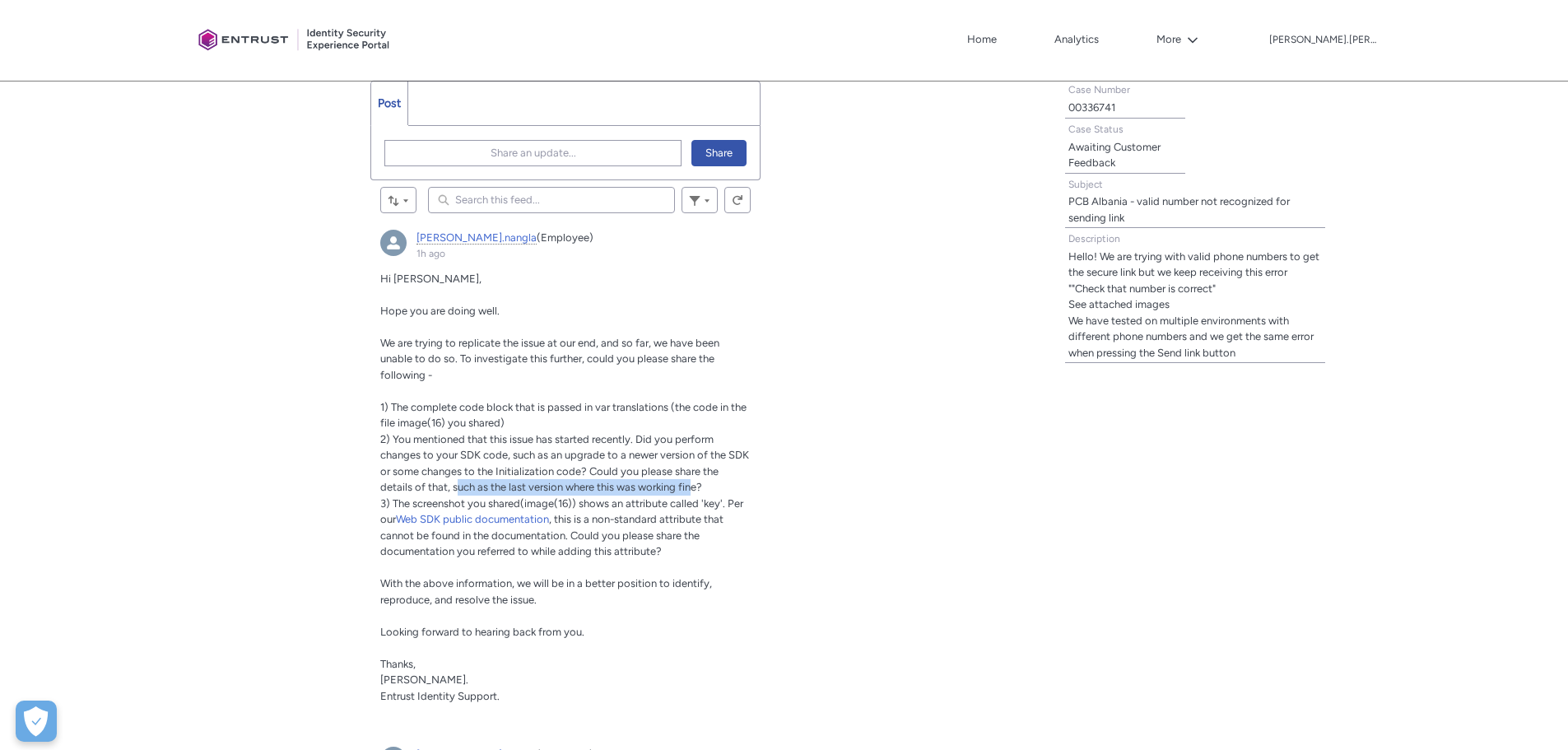
click at [694, 487] on span "2) You mentioned that this issue has started recently. Did you perform changes …" at bounding box center [564, 463] width 369 height 61
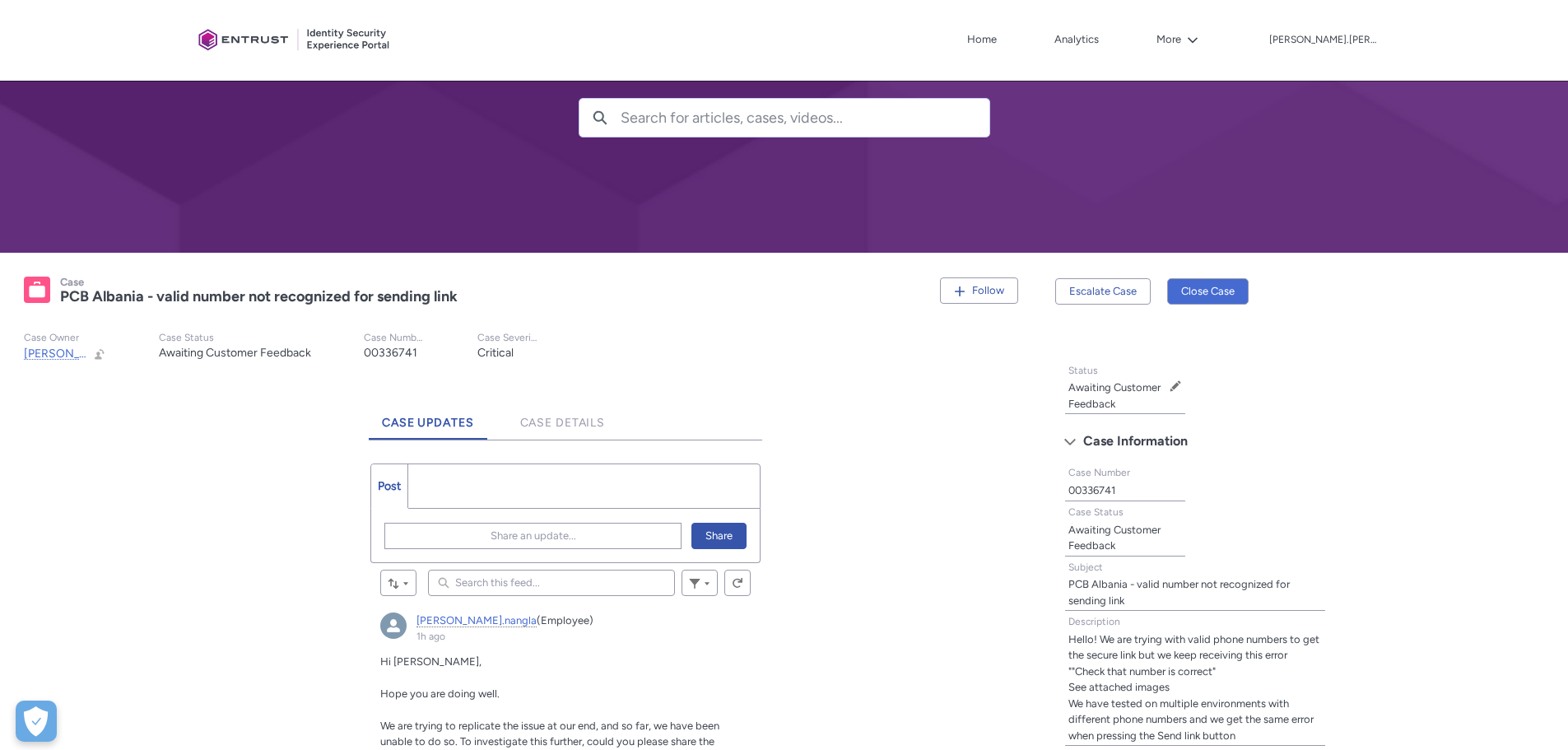
scroll to position [0, 0]
